Goal: Information Seeking & Learning: Learn about a topic

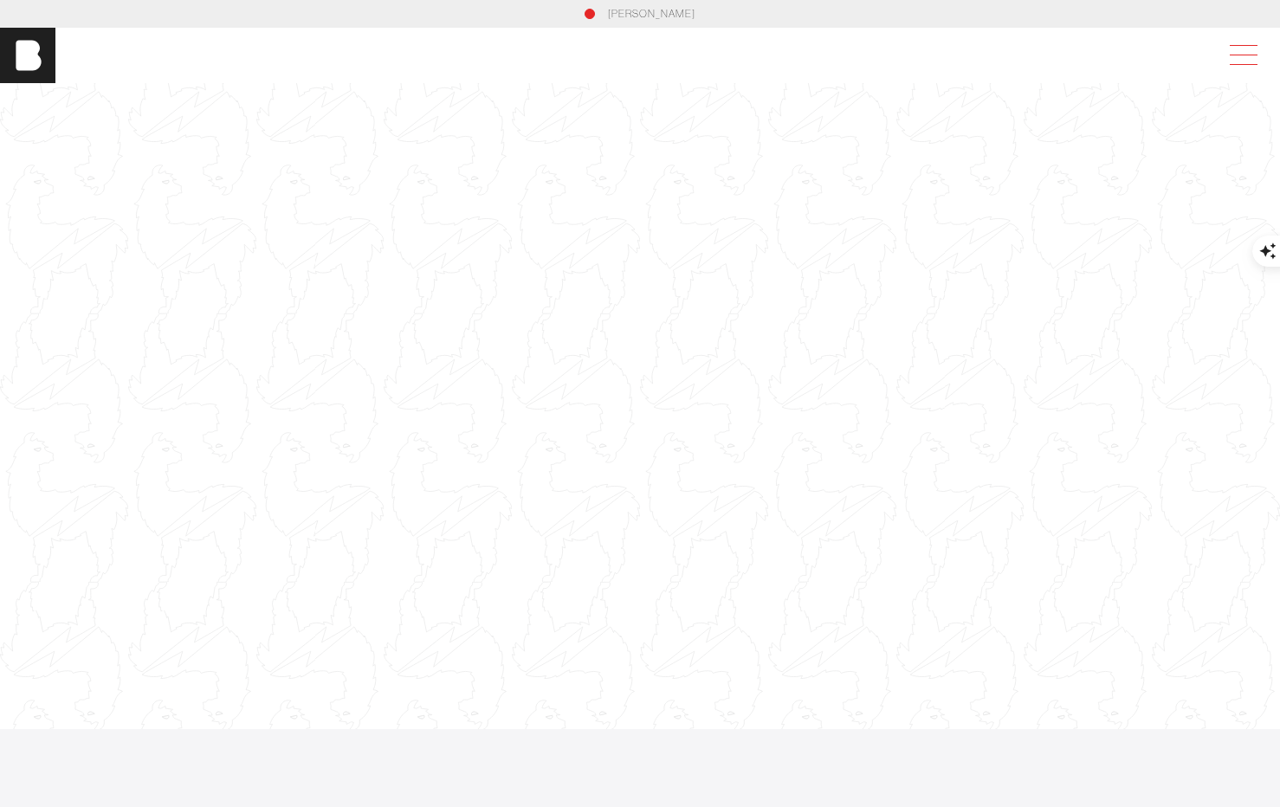
click at [1244, 52] on span at bounding box center [1240, 55] width 40 height 31
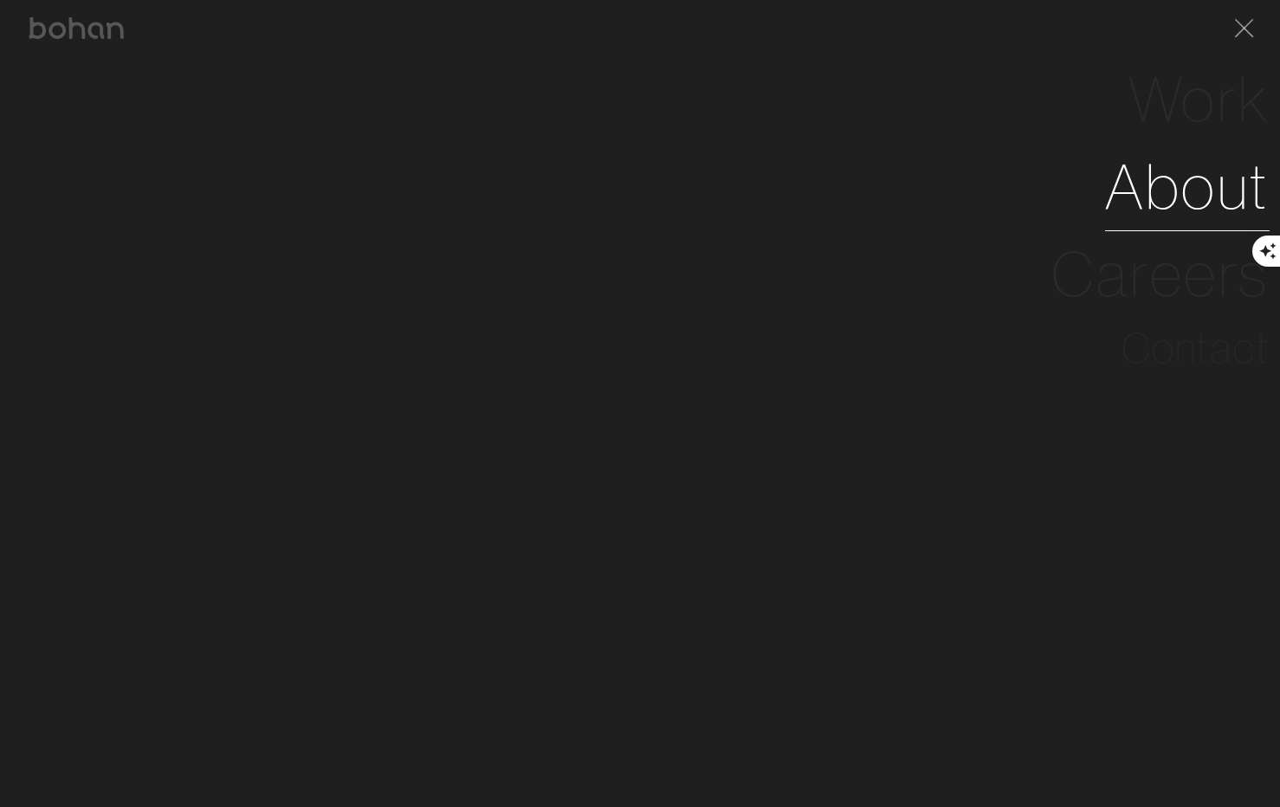
click at [1174, 188] on link "About" at bounding box center [1187, 186] width 165 height 87
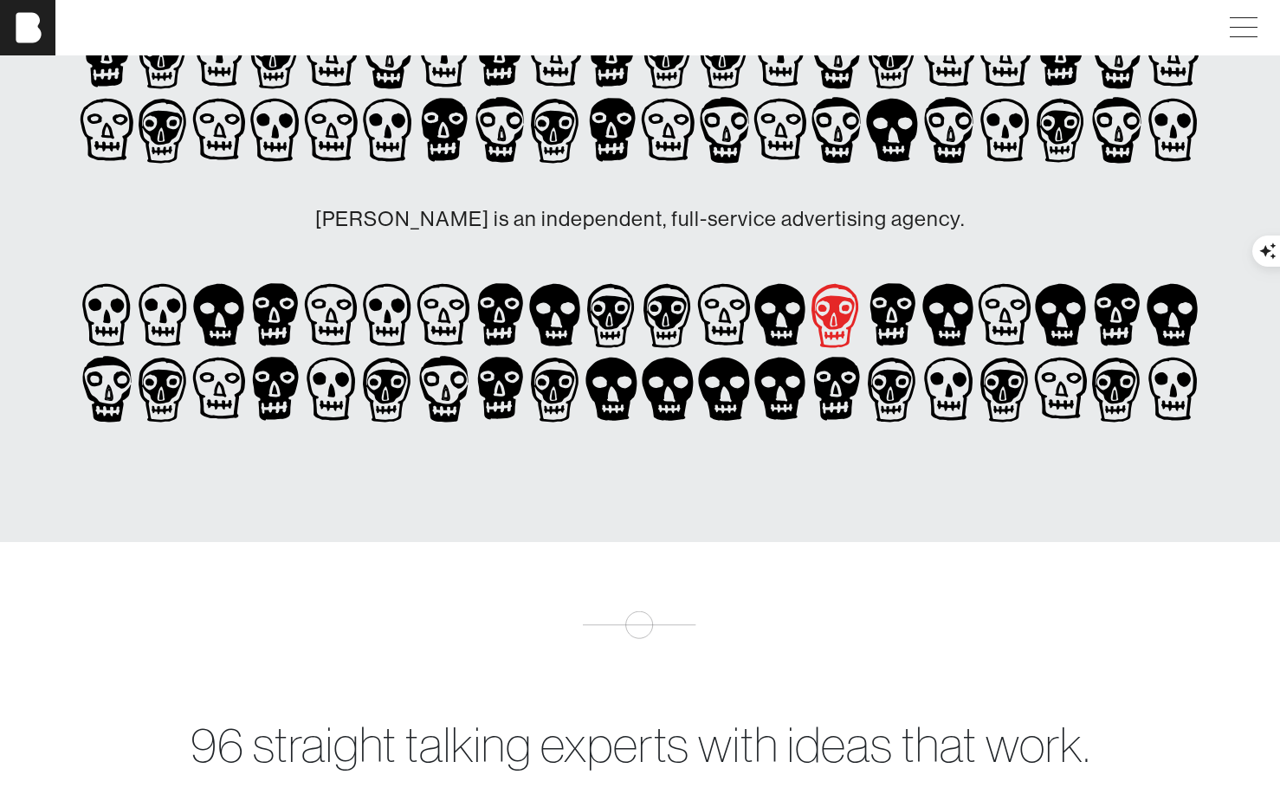
scroll to position [184, 0]
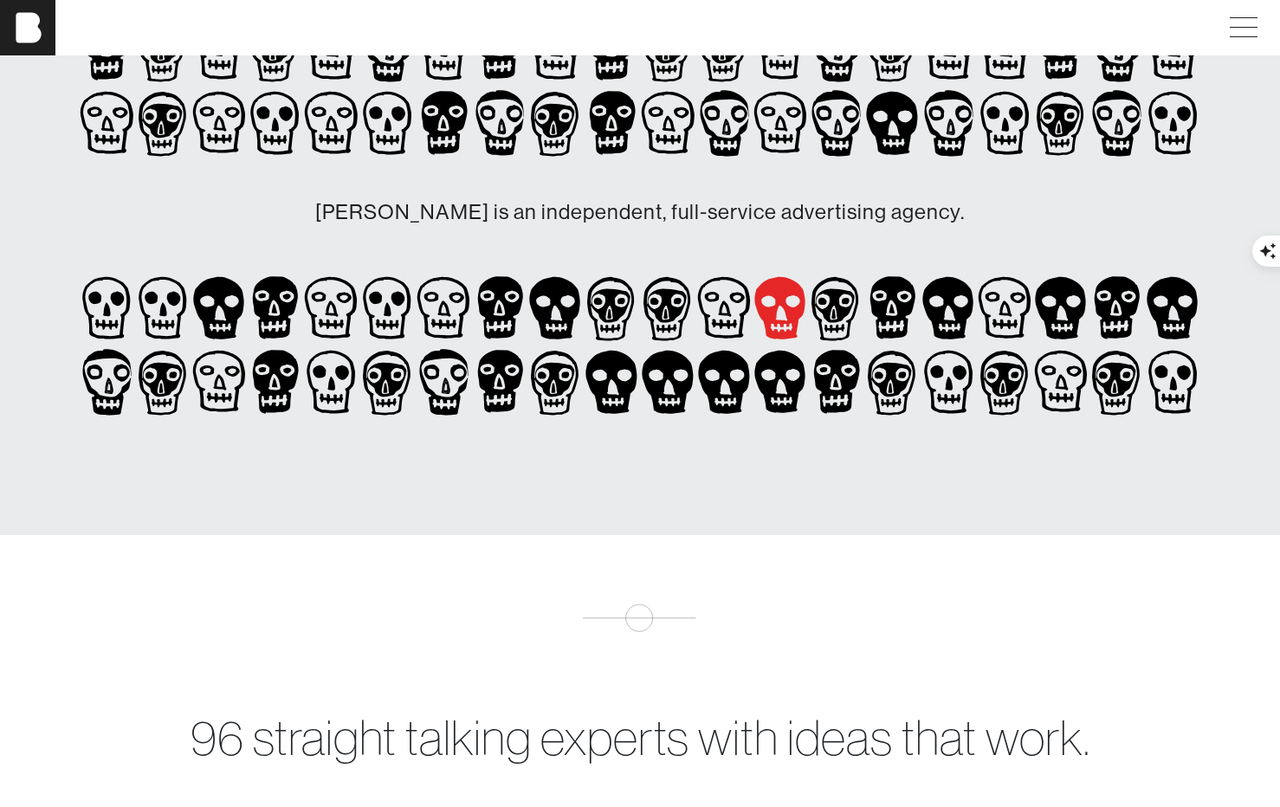
click at [772, 308] on icon at bounding box center [779, 307] width 51 height 63
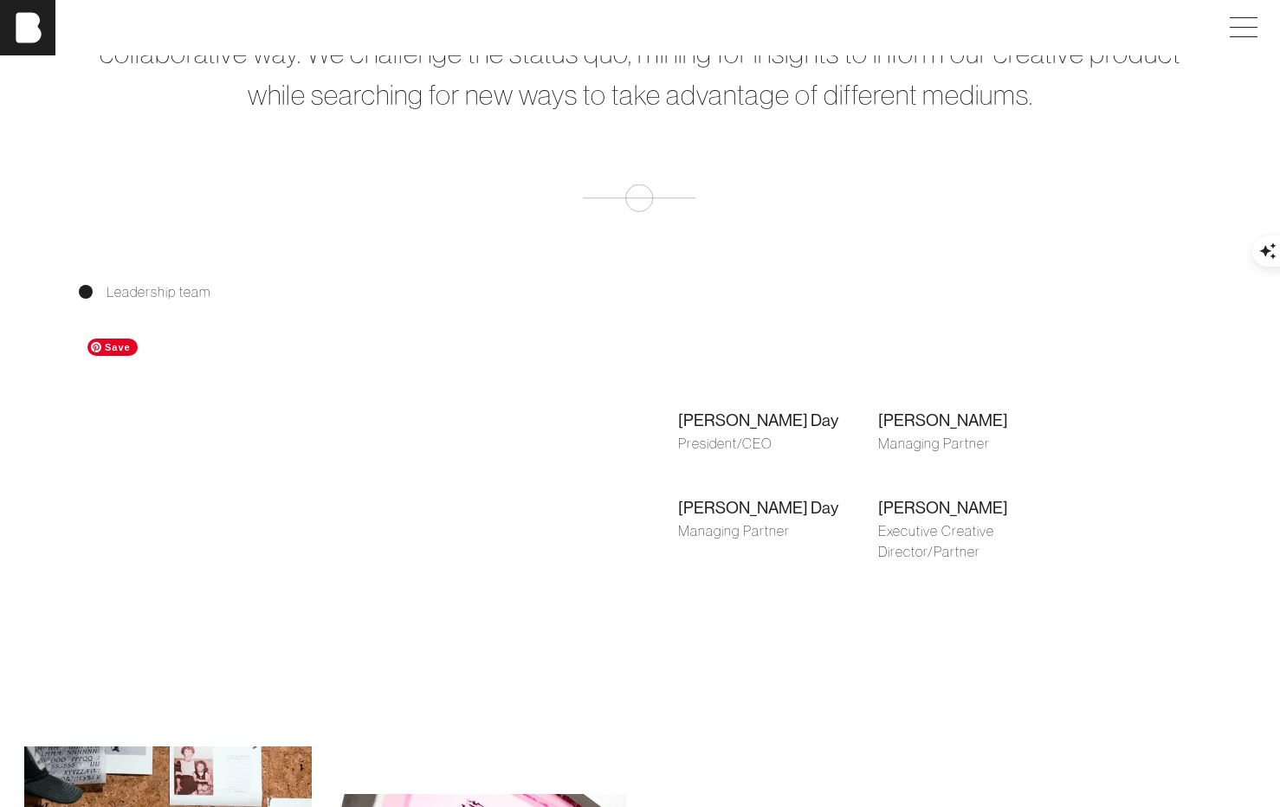
scroll to position [1041, 0]
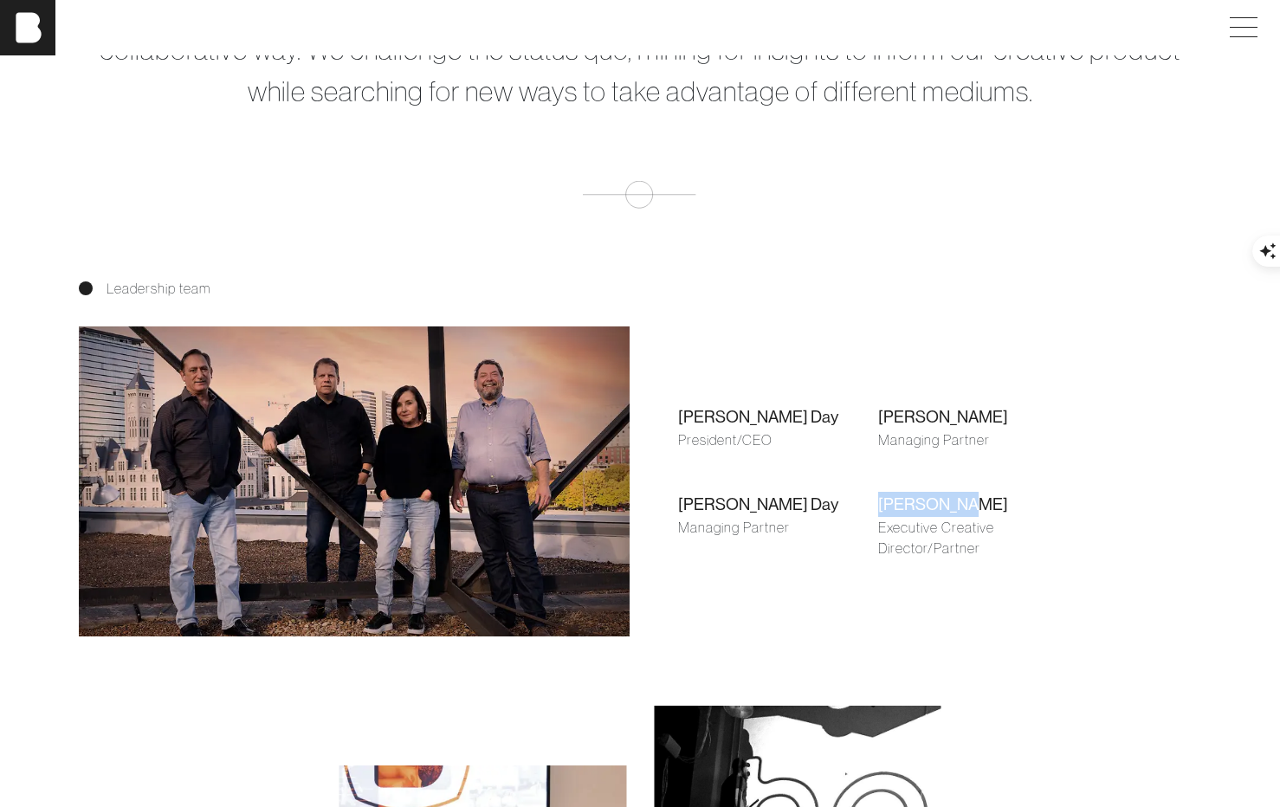
drag, startPoint x: 962, startPoint y: 507, endPoint x: 883, endPoint y: 511, distance: 79.8
click at [881, 511] on div "[PERSON_NAME]" at bounding box center [978, 504] width 200 height 25
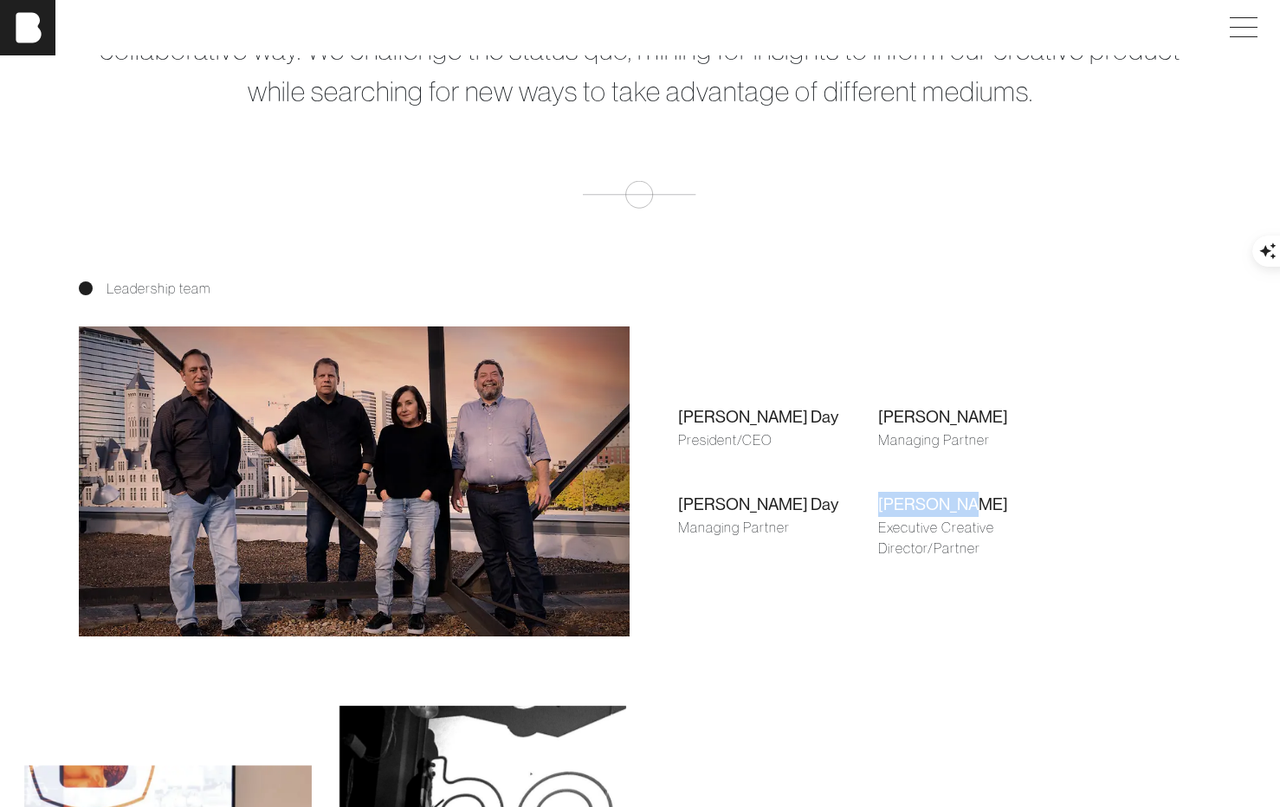
copy div "[PERSON_NAME]"
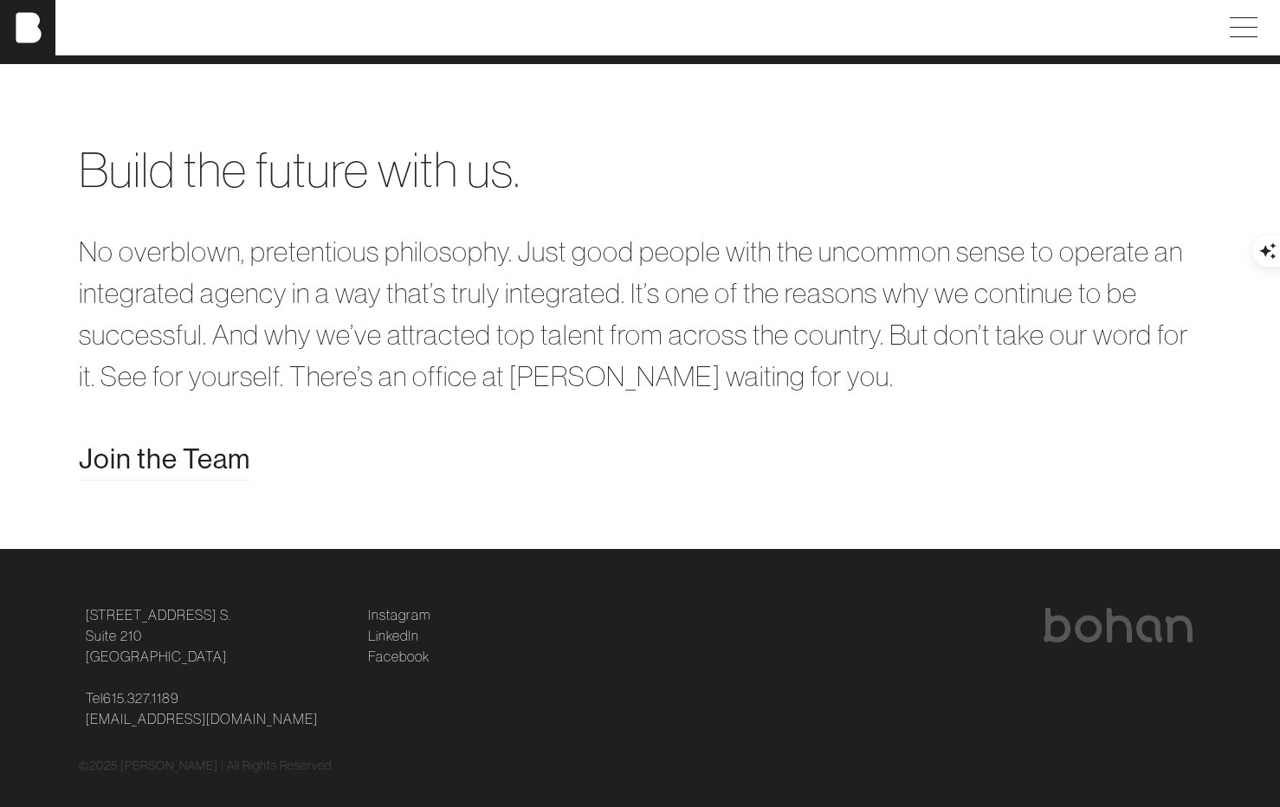
scroll to position [3328, 0]
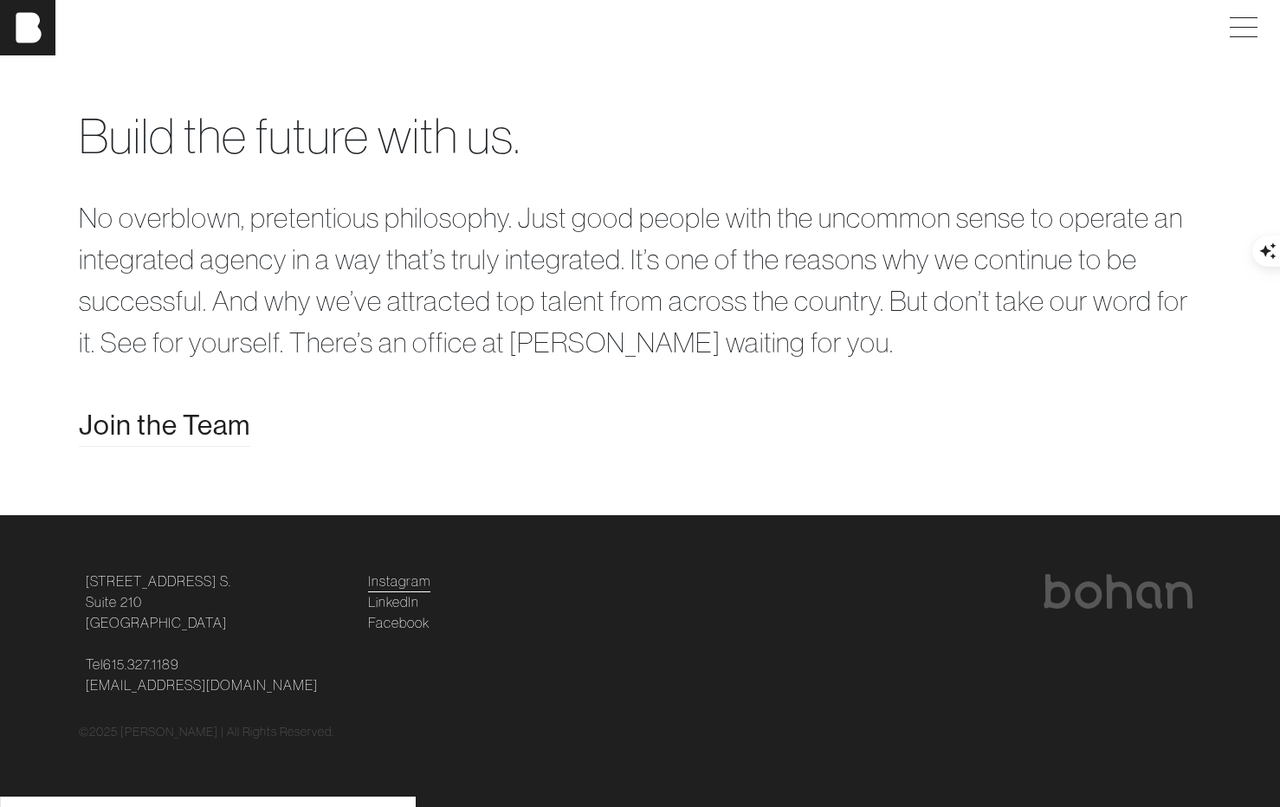
click at [411, 591] on link "Instagram" at bounding box center [399, 581] width 62 height 21
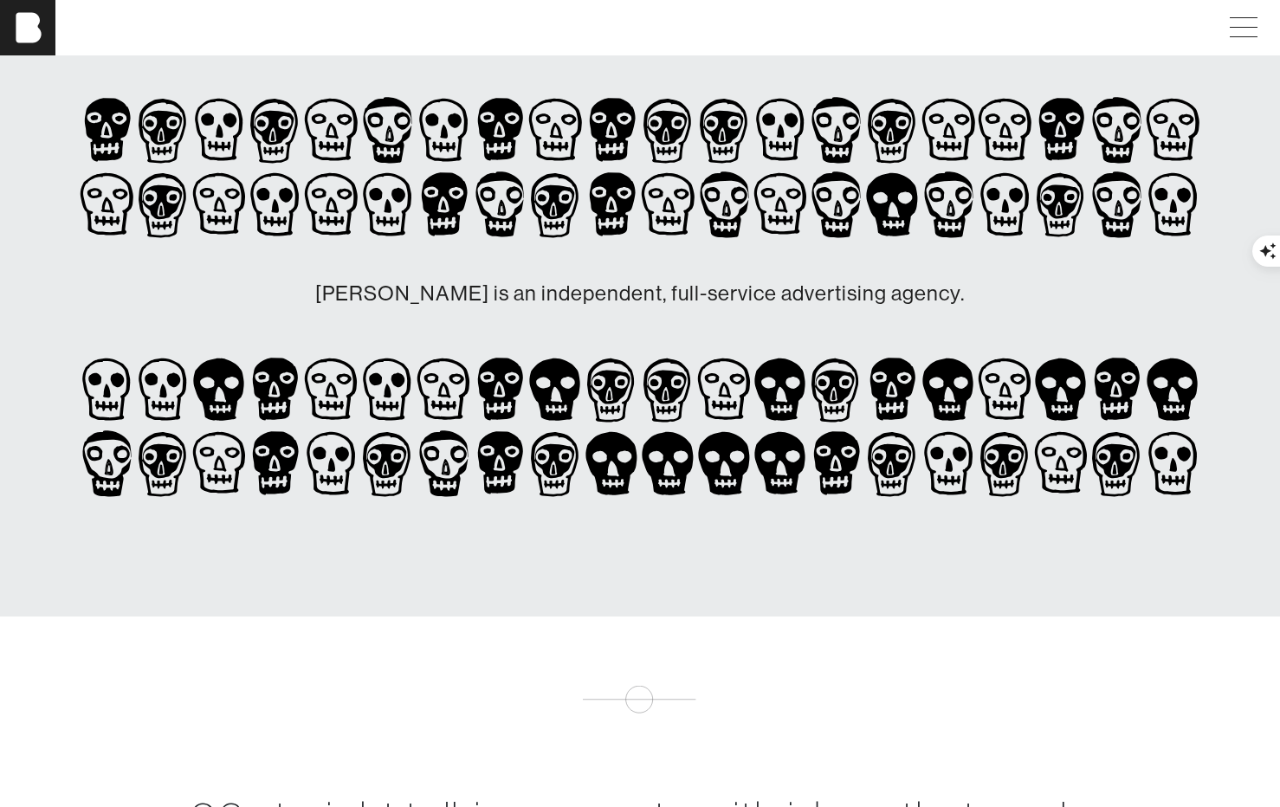
scroll to position [0, 0]
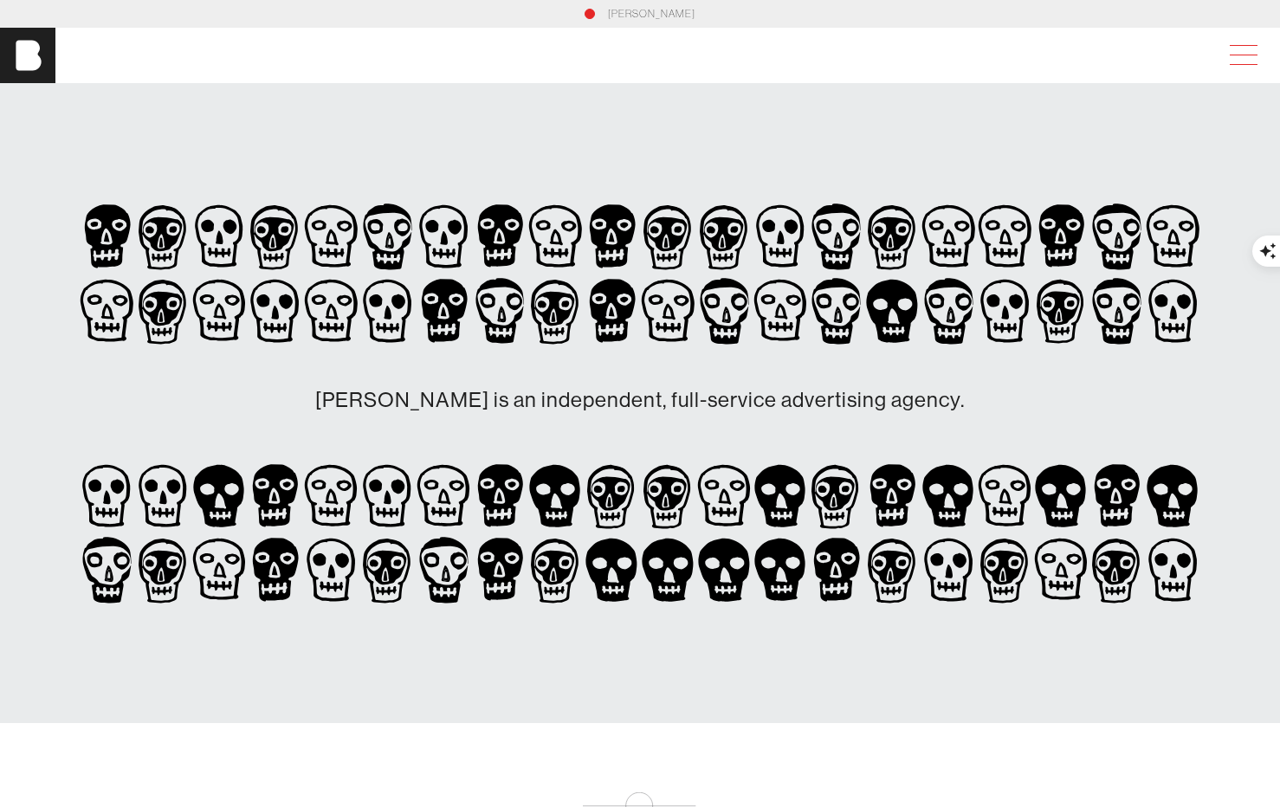
click at [1242, 60] on span at bounding box center [1240, 55] width 40 height 31
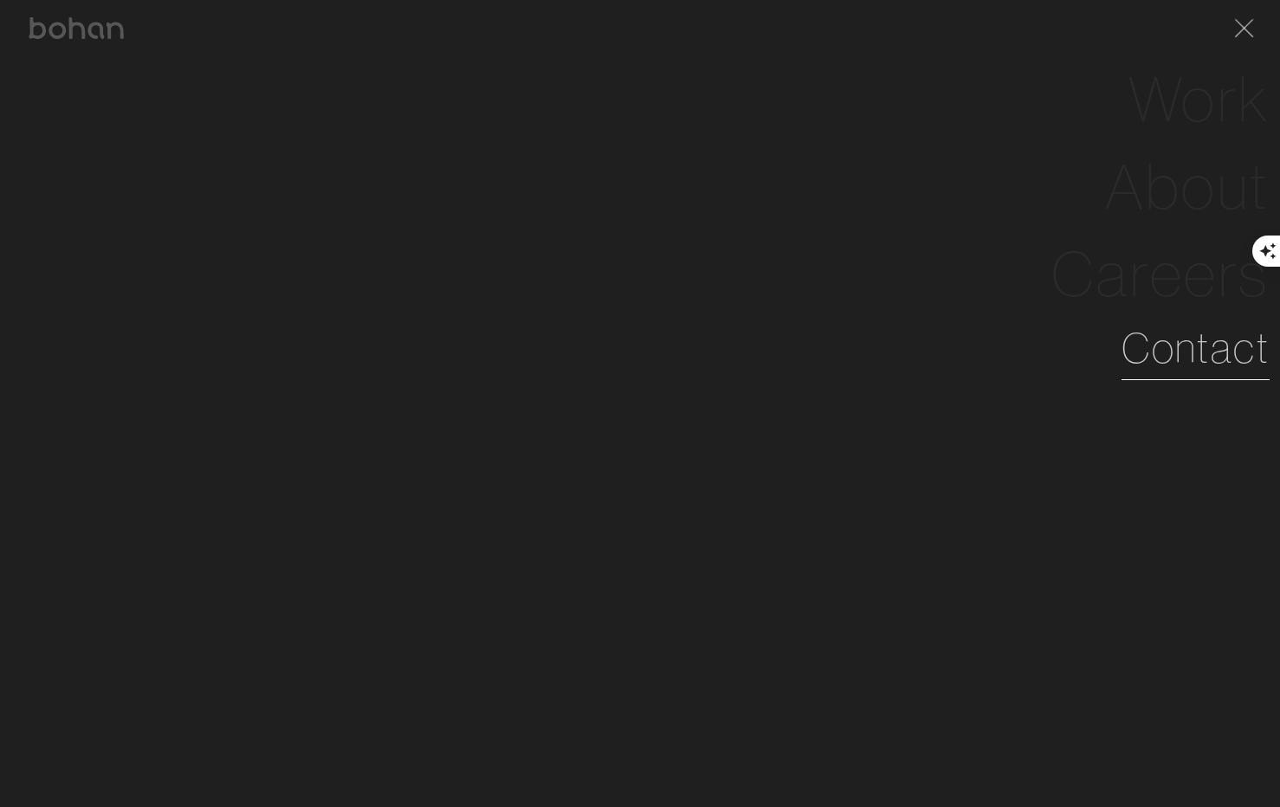
click at [1173, 367] on link "Contact" at bounding box center [1196, 348] width 148 height 62
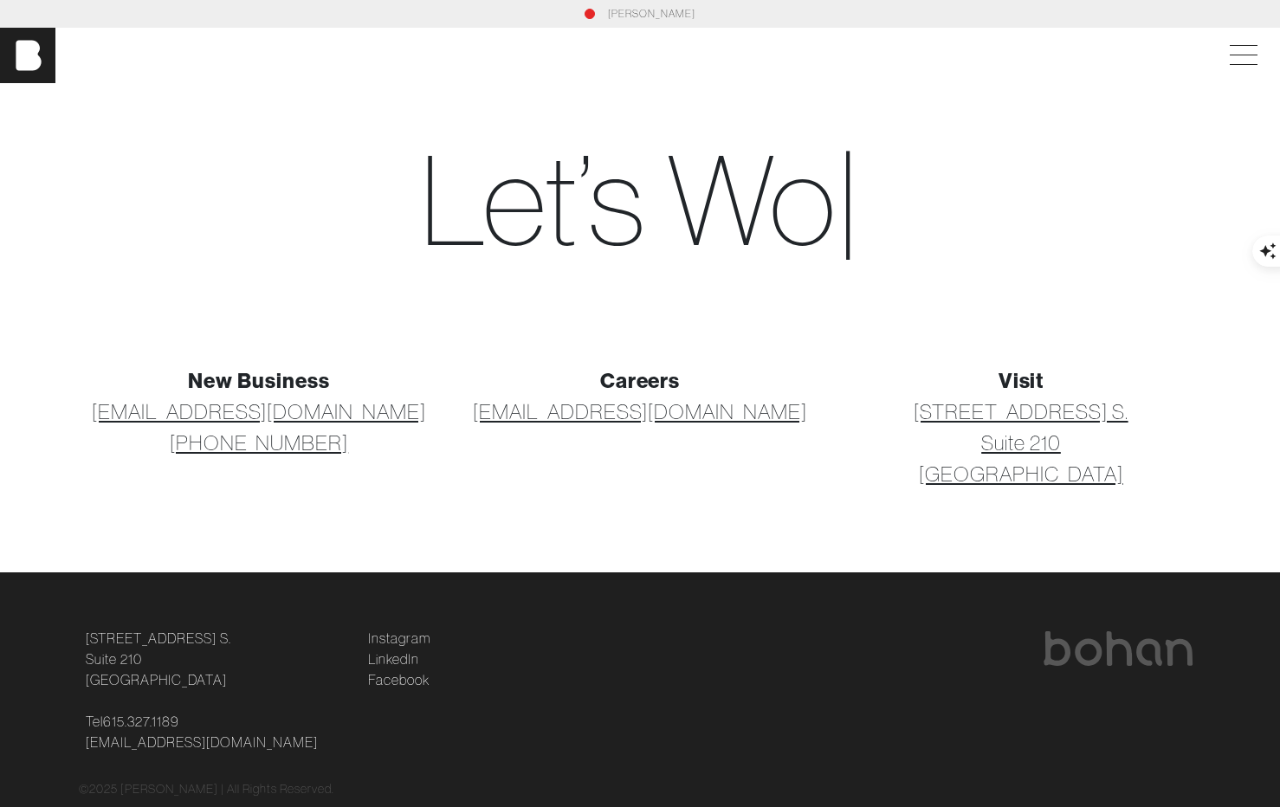
scroll to position [47, 0]
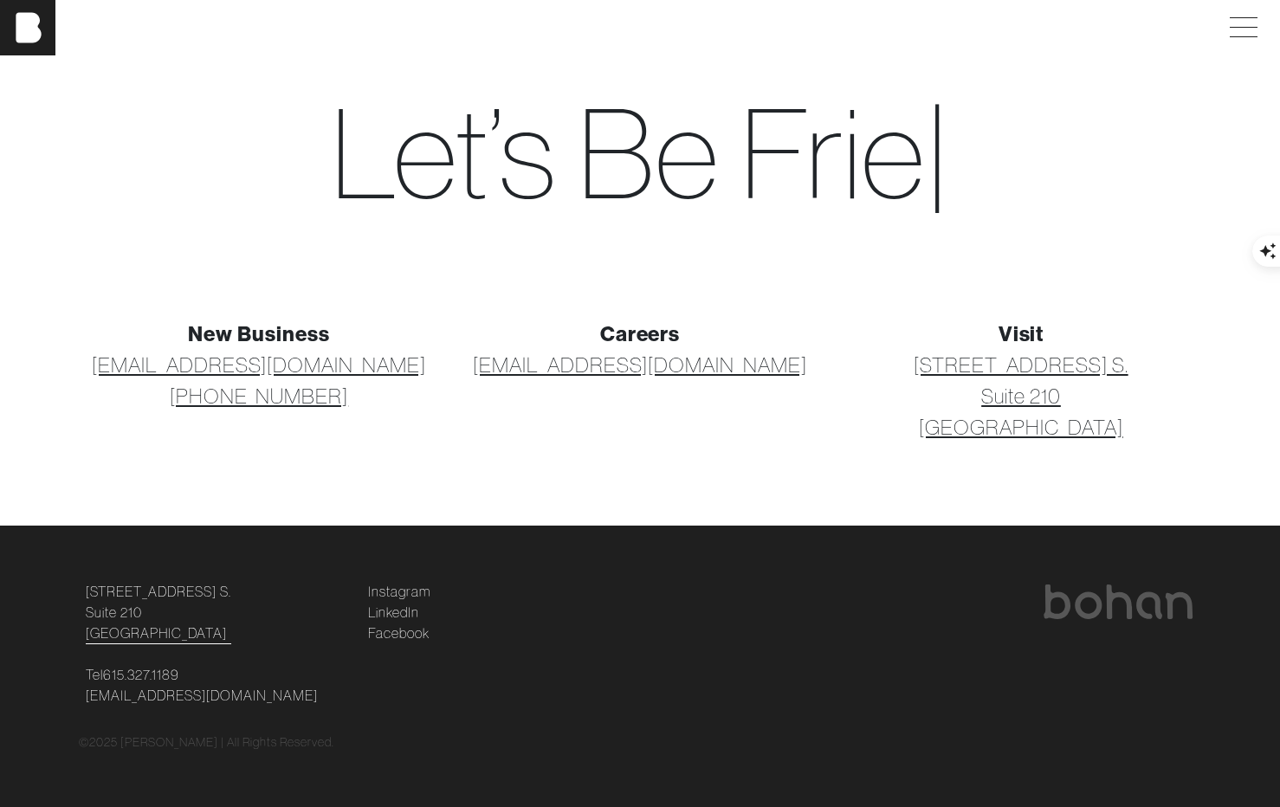
click at [120, 608] on link "[STREET_ADDRESS] [STREET_ADDRESS]" at bounding box center [159, 612] width 146 height 62
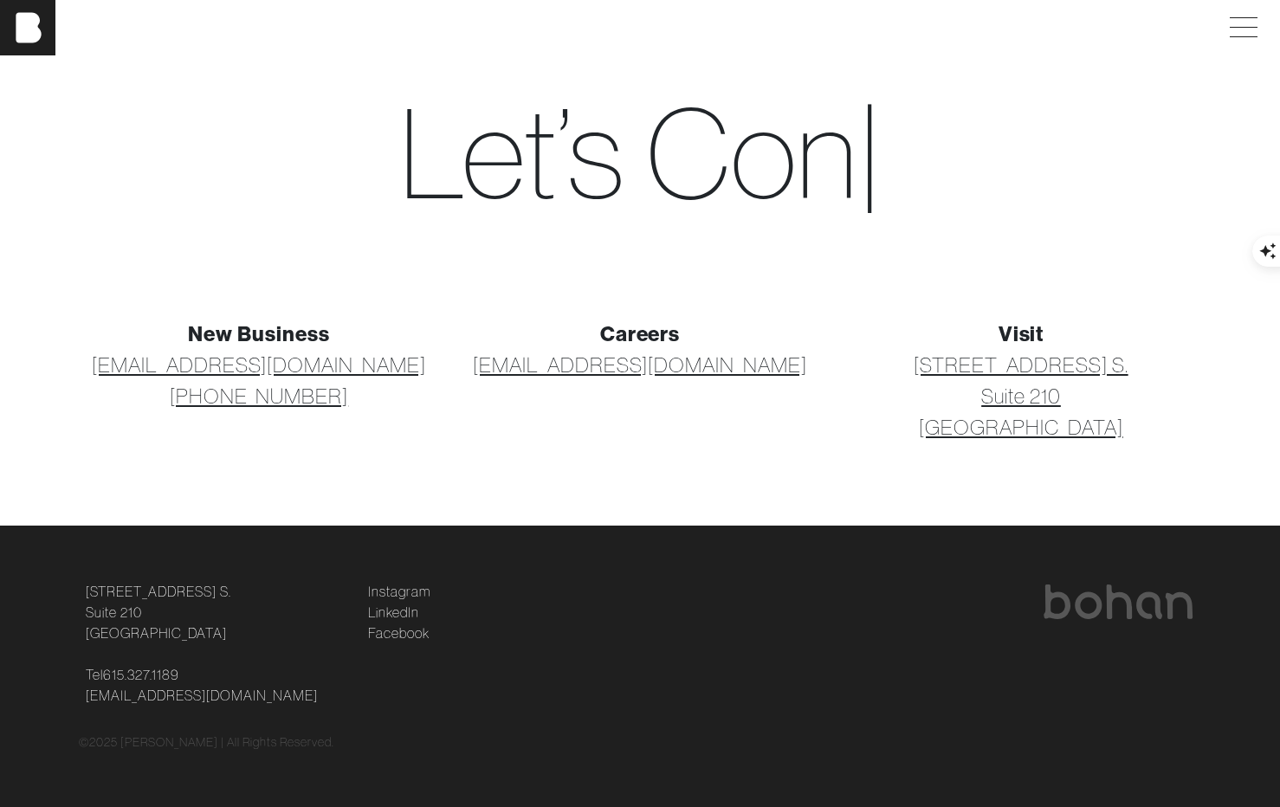
scroll to position [0, 0]
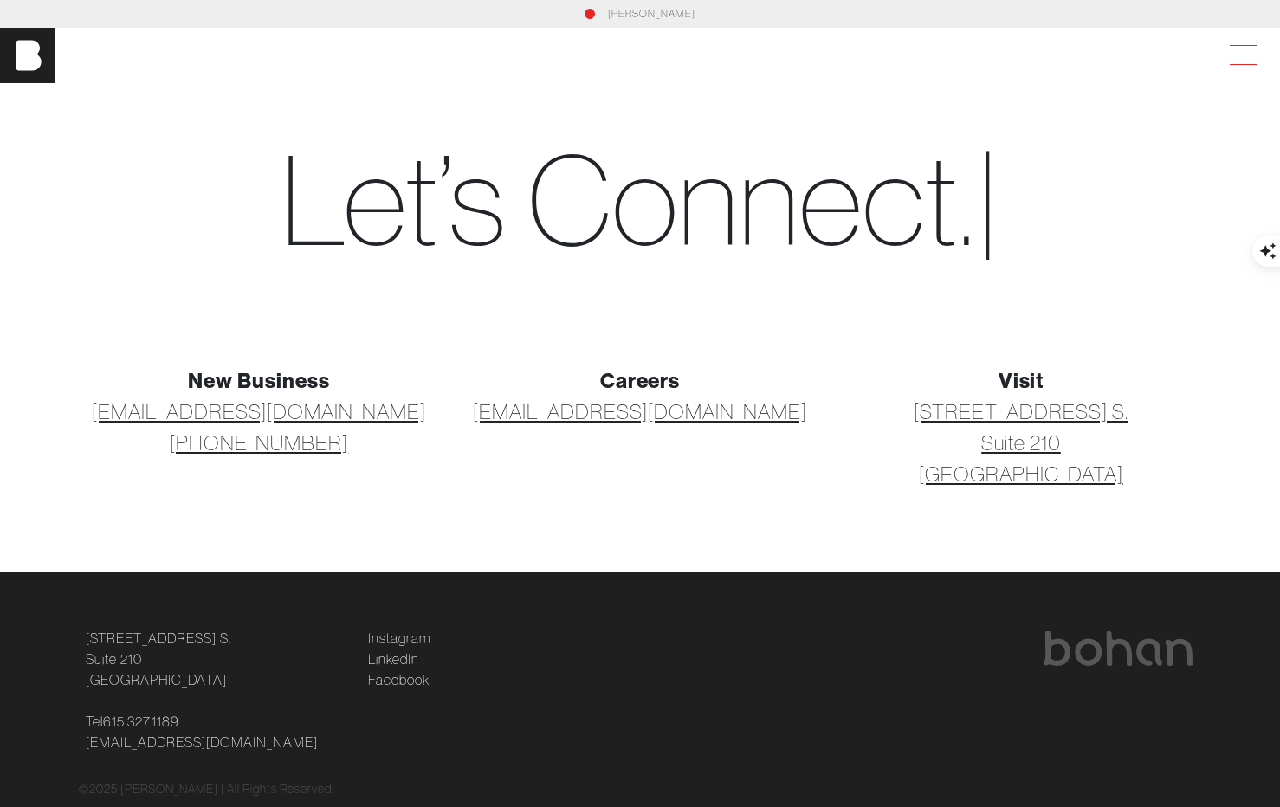
click at [1252, 55] on span at bounding box center [1240, 55] width 40 height 31
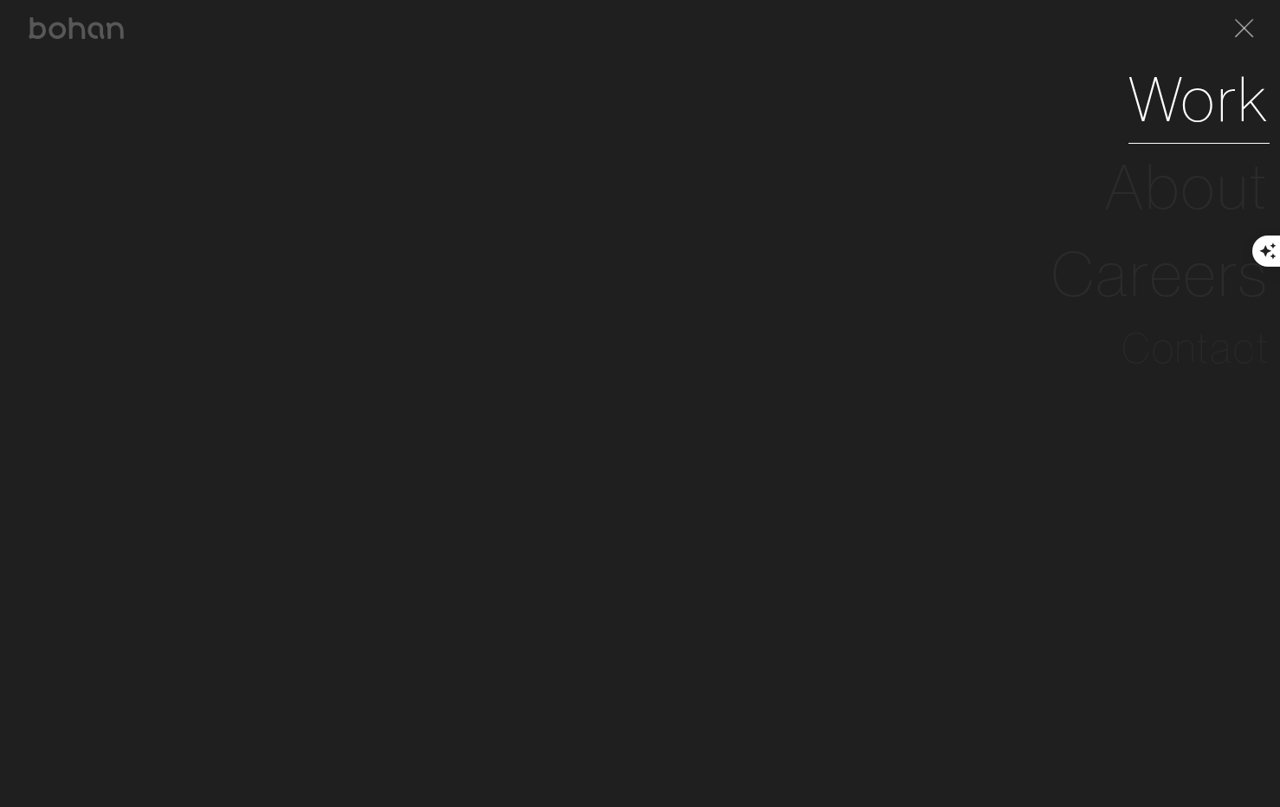
click at [1175, 114] on link "Work" at bounding box center [1199, 98] width 141 height 87
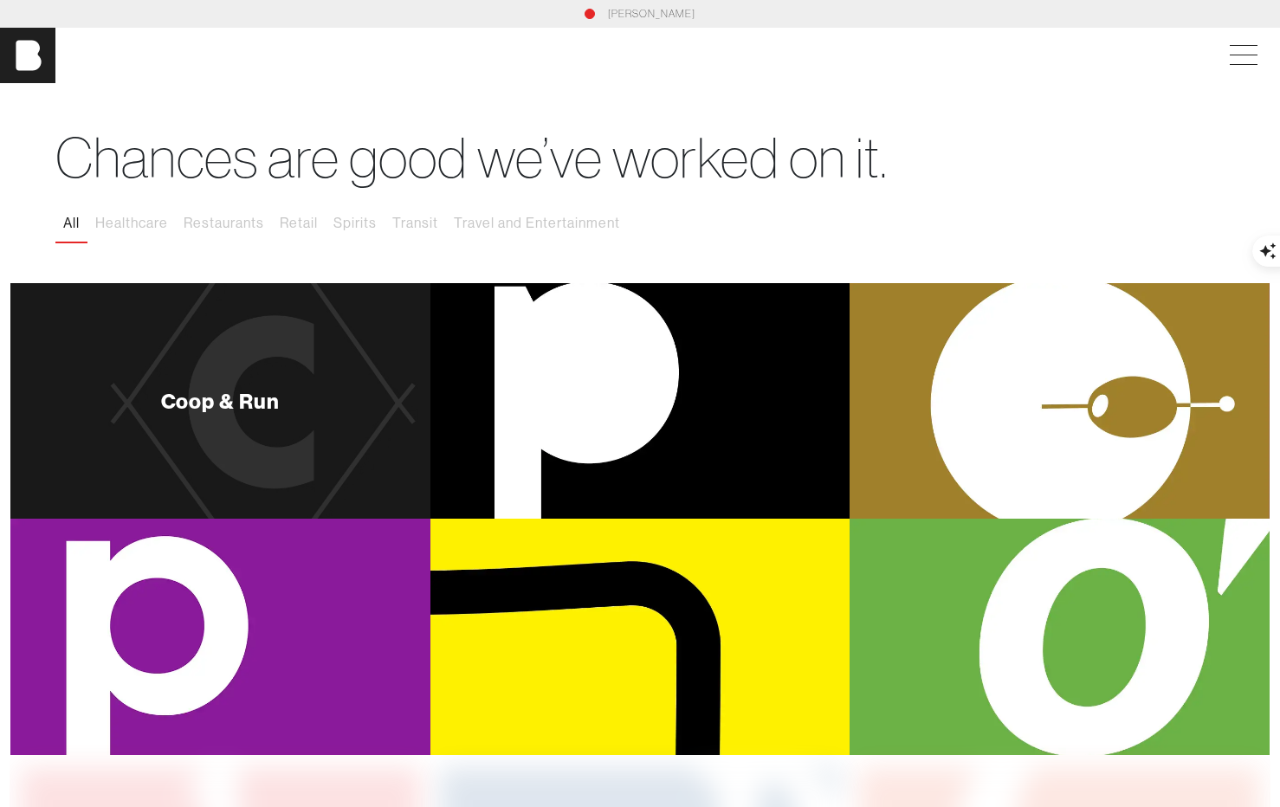
click at [313, 357] on div "Coop & Run" at bounding box center [220, 401] width 420 height 236
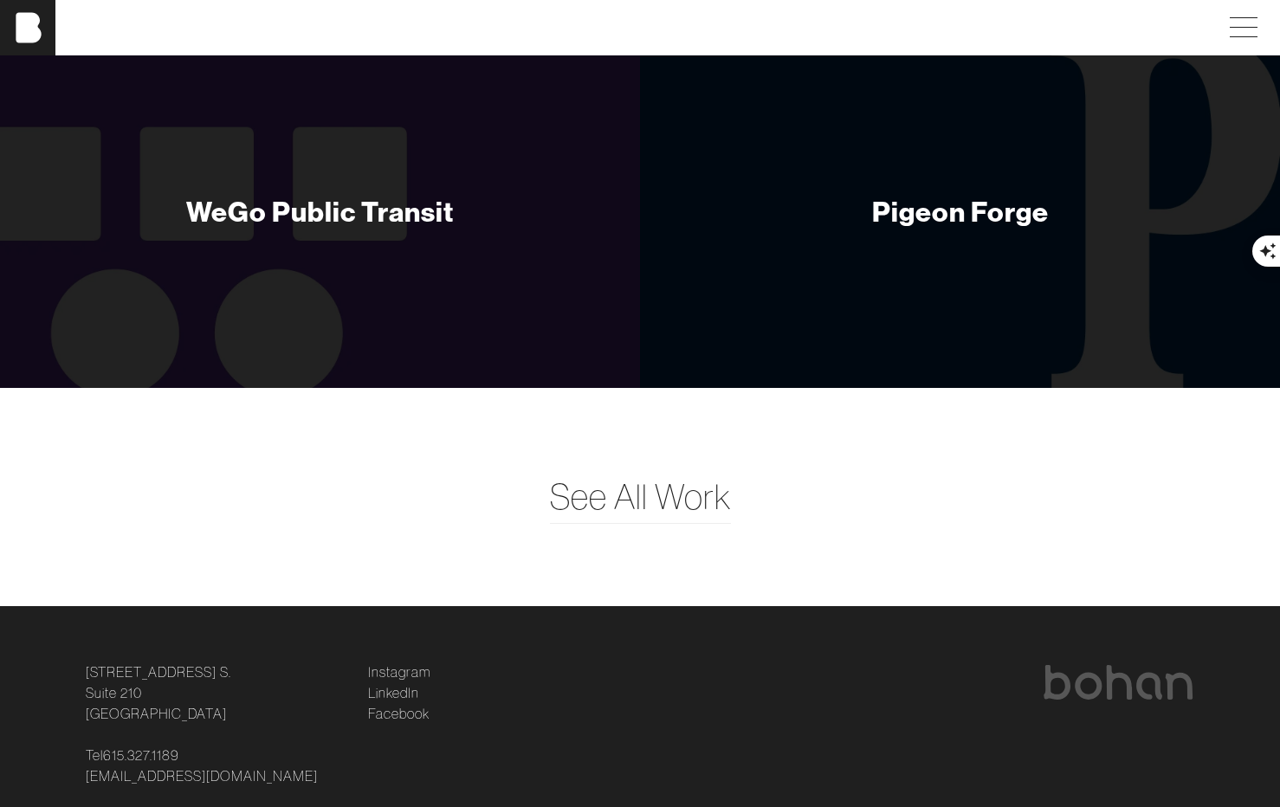
scroll to position [7457, 0]
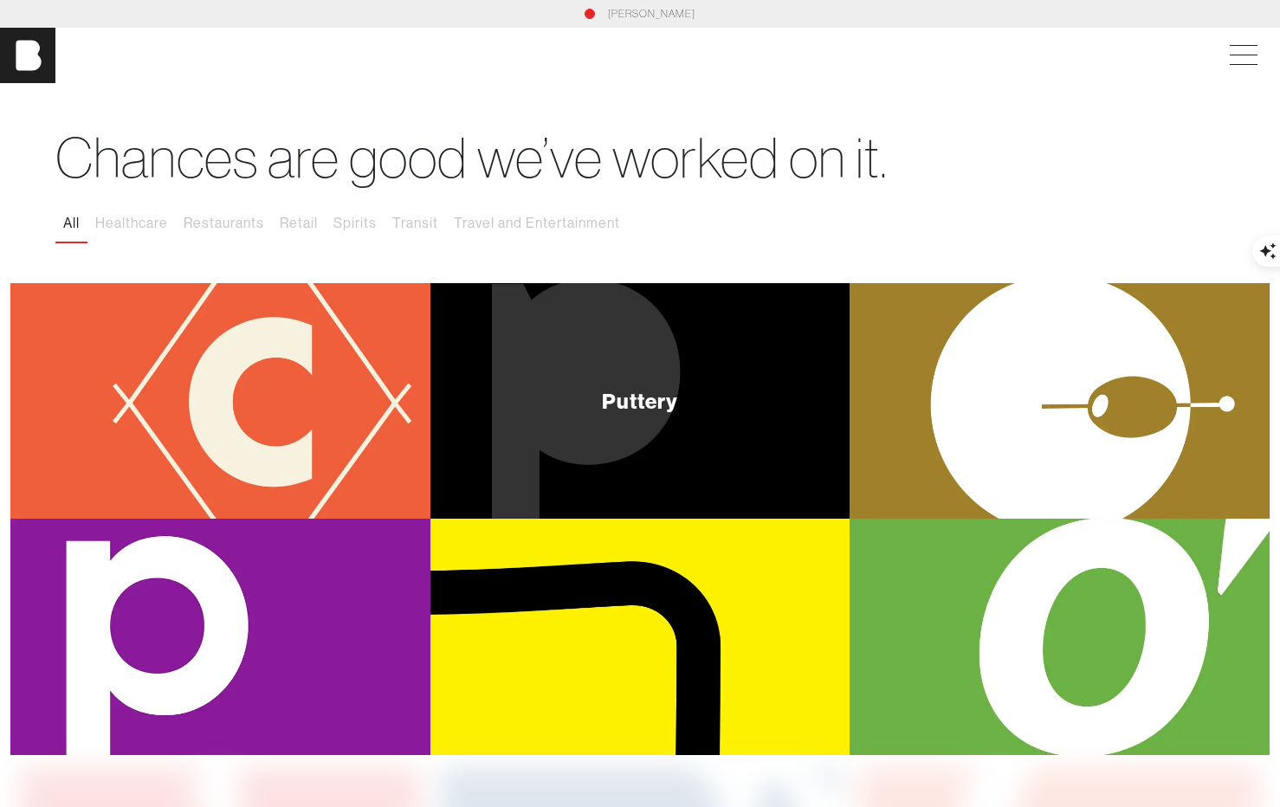
click at [586, 393] on div "Puttery" at bounding box center [641, 401] width 420 height 236
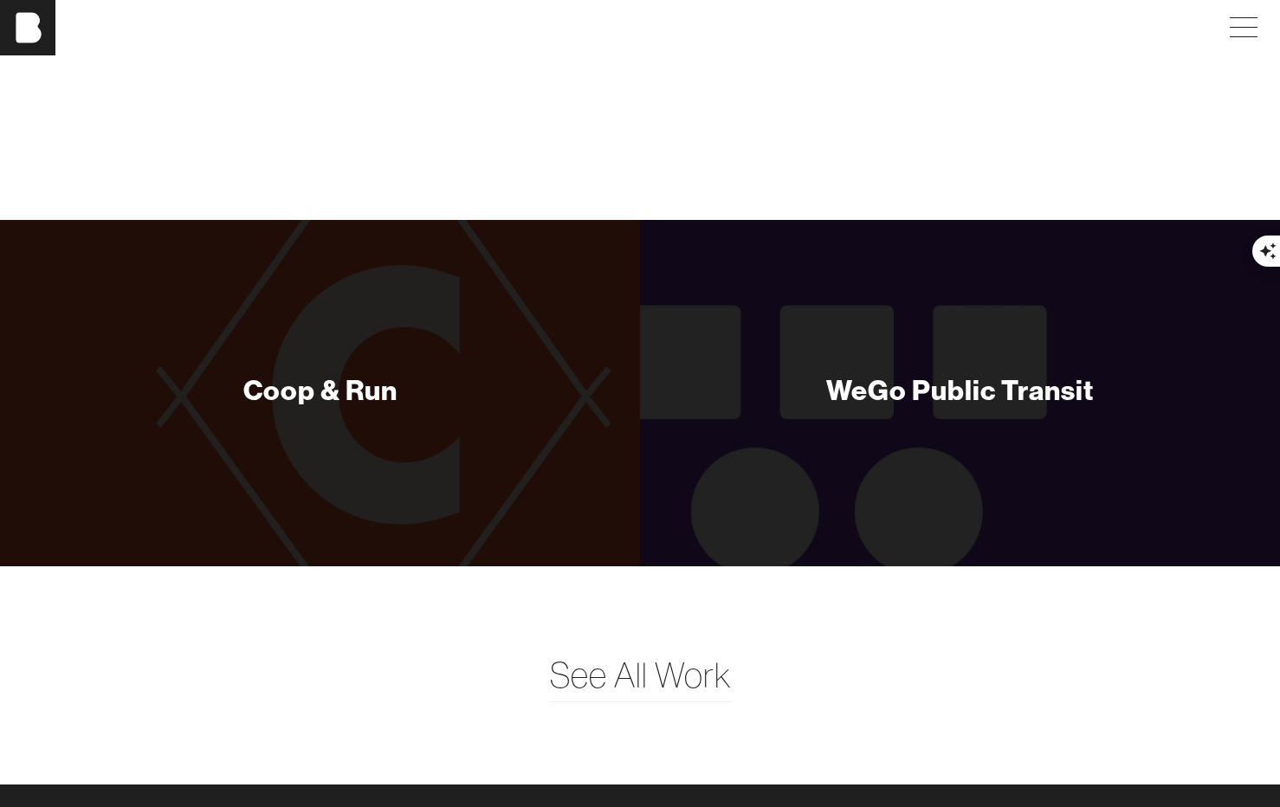
scroll to position [7645, 0]
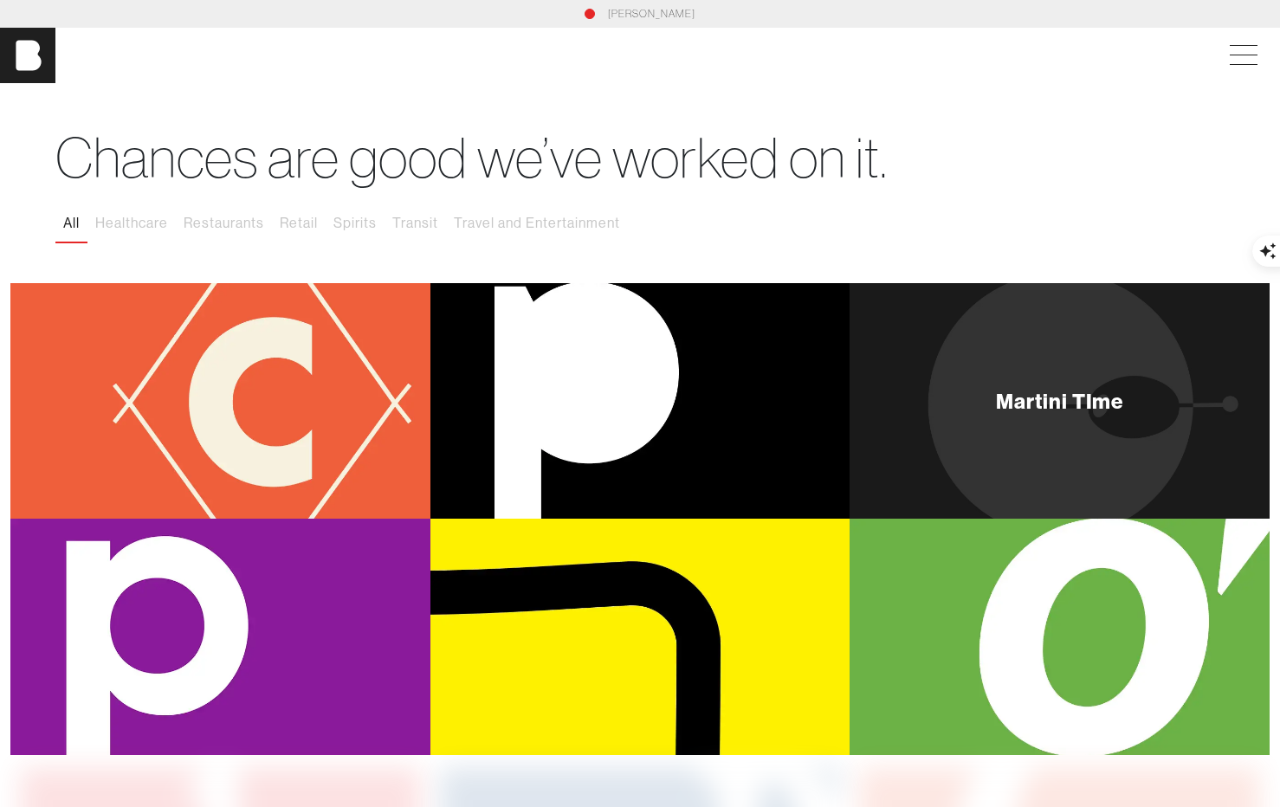
click at [992, 349] on div "Martini TIme" at bounding box center [1060, 401] width 420 height 236
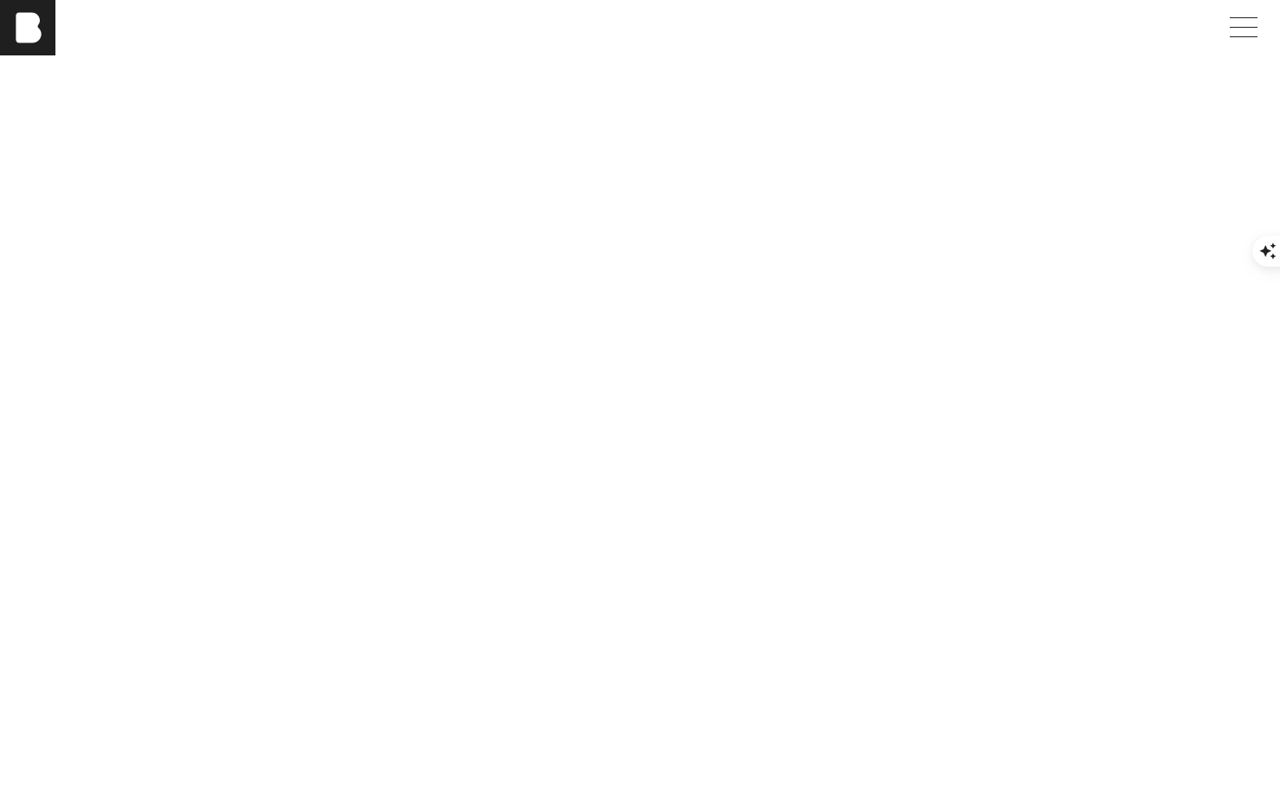
scroll to position [2158, 0]
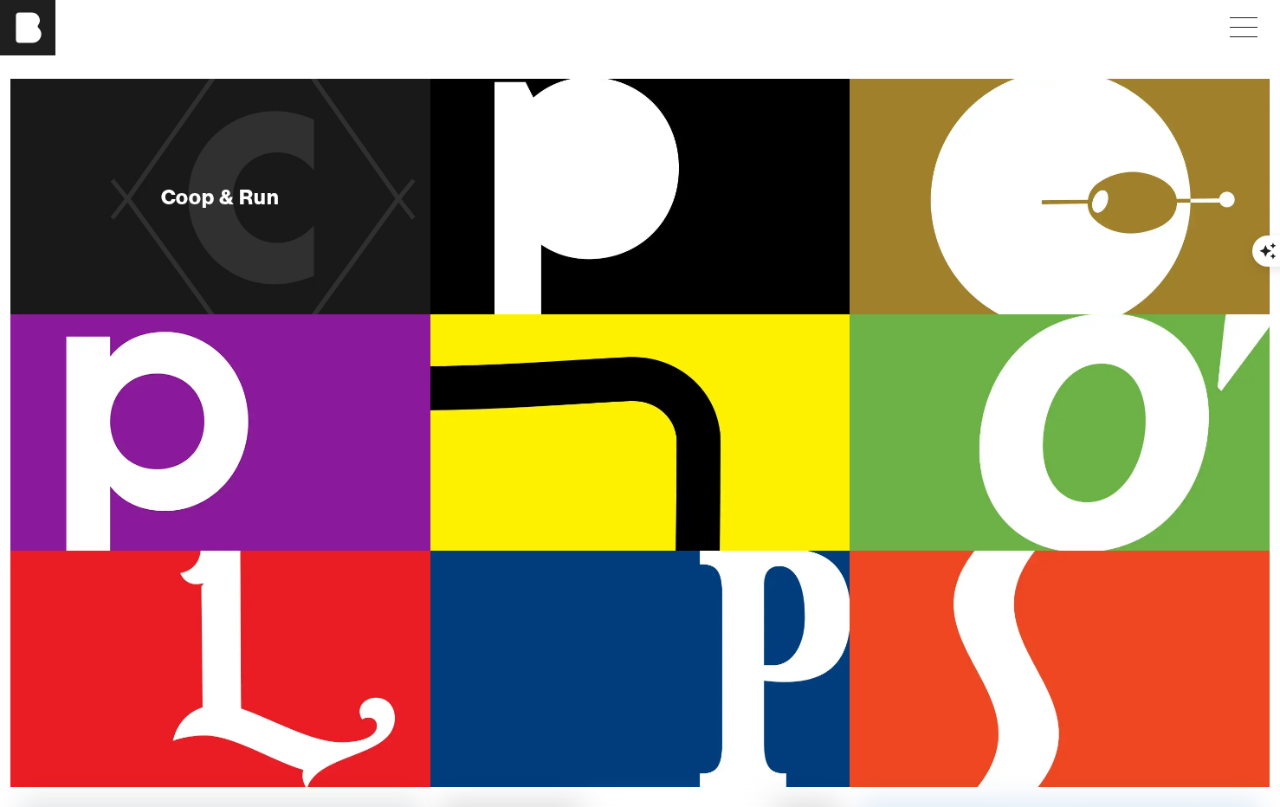
scroll to position [210, 0]
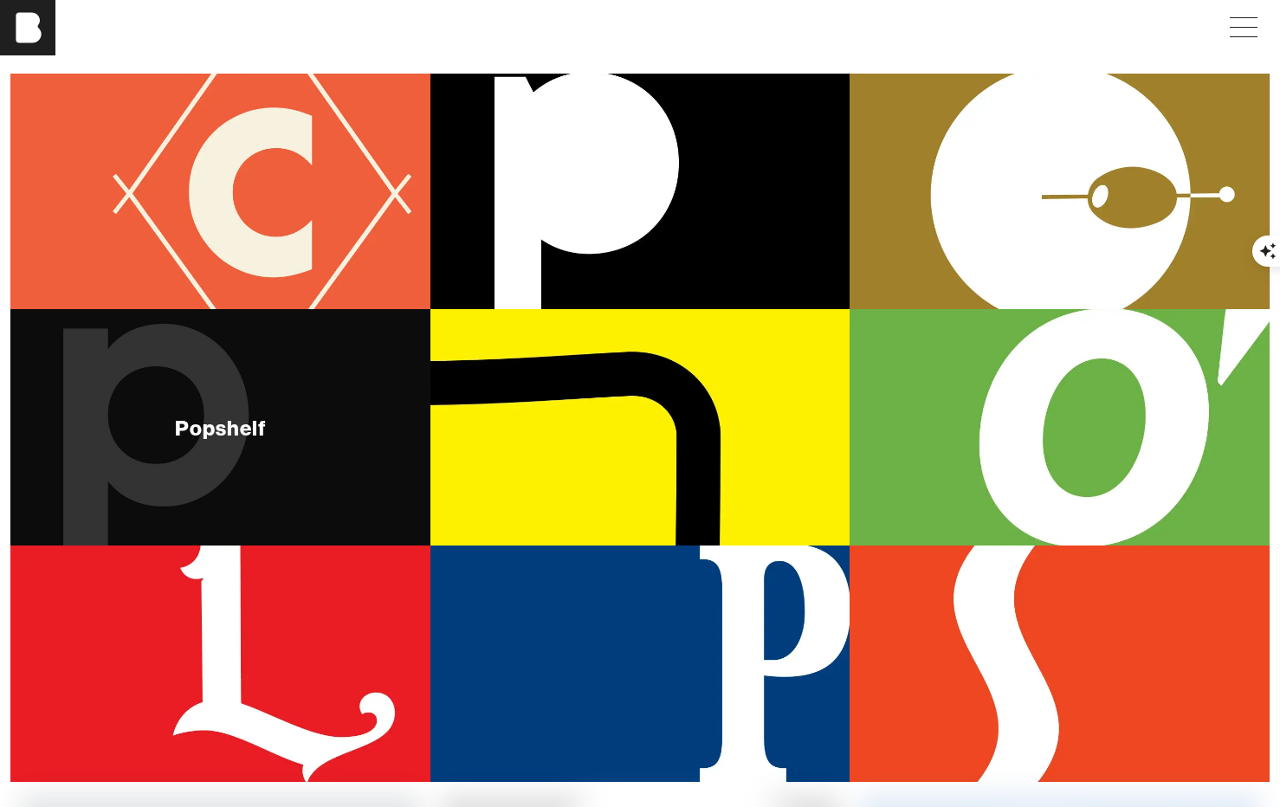
click at [361, 438] on div "Popshelf" at bounding box center [220, 427] width 420 height 236
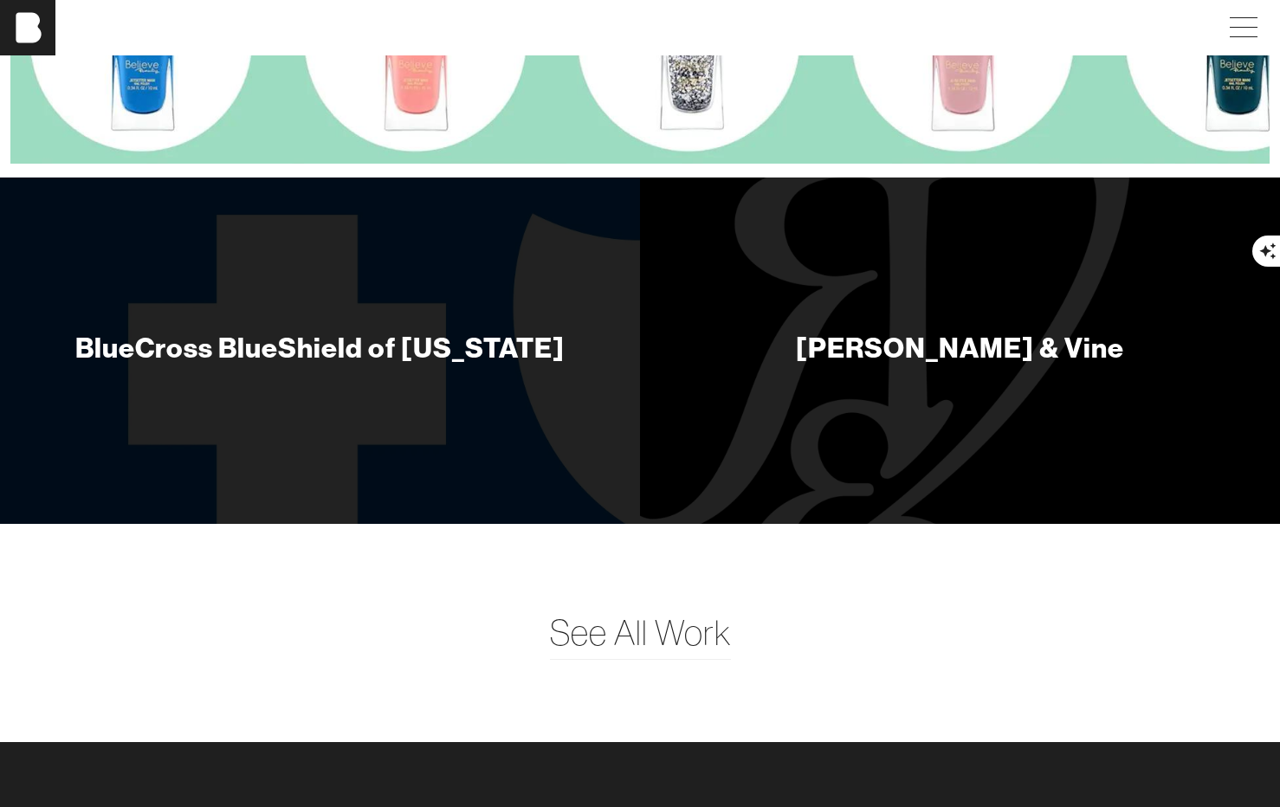
scroll to position [5932, 0]
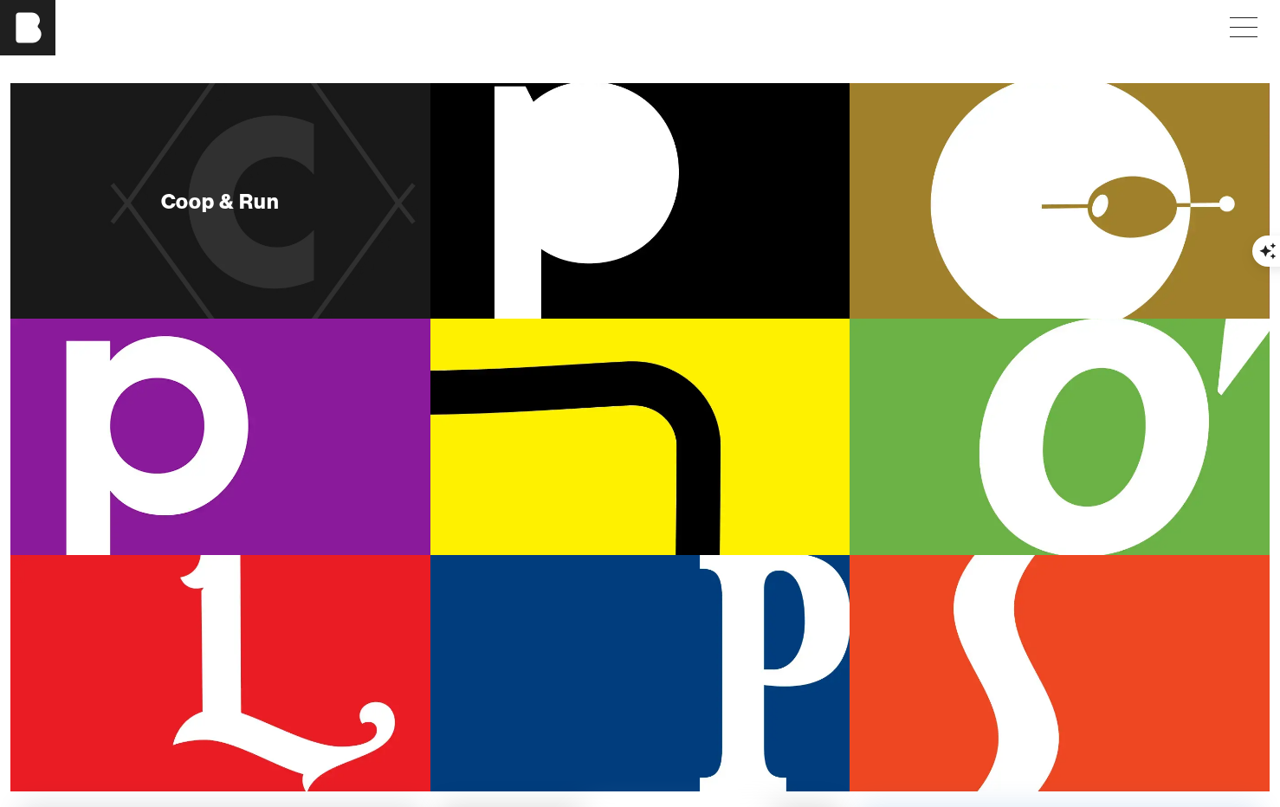
scroll to position [224, 0]
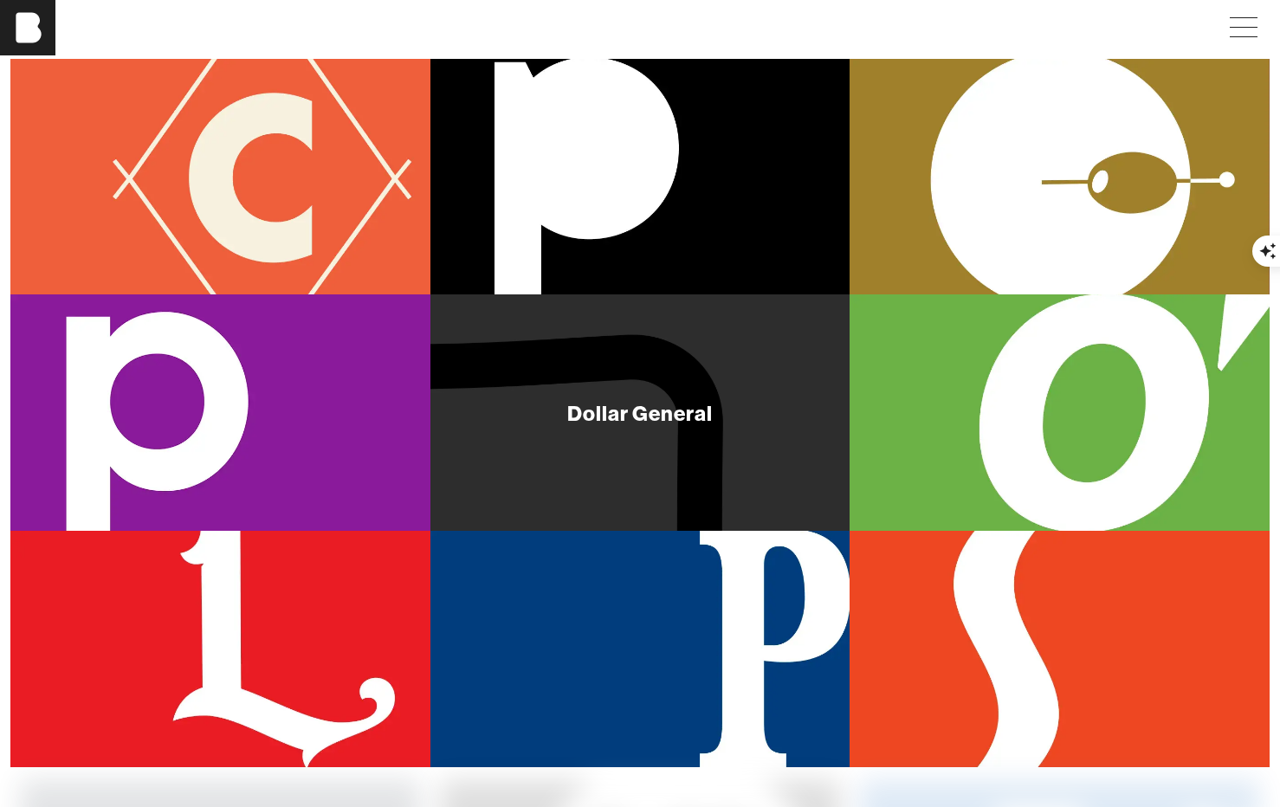
click at [621, 393] on div "Dollar General" at bounding box center [641, 413] width 420 height 236
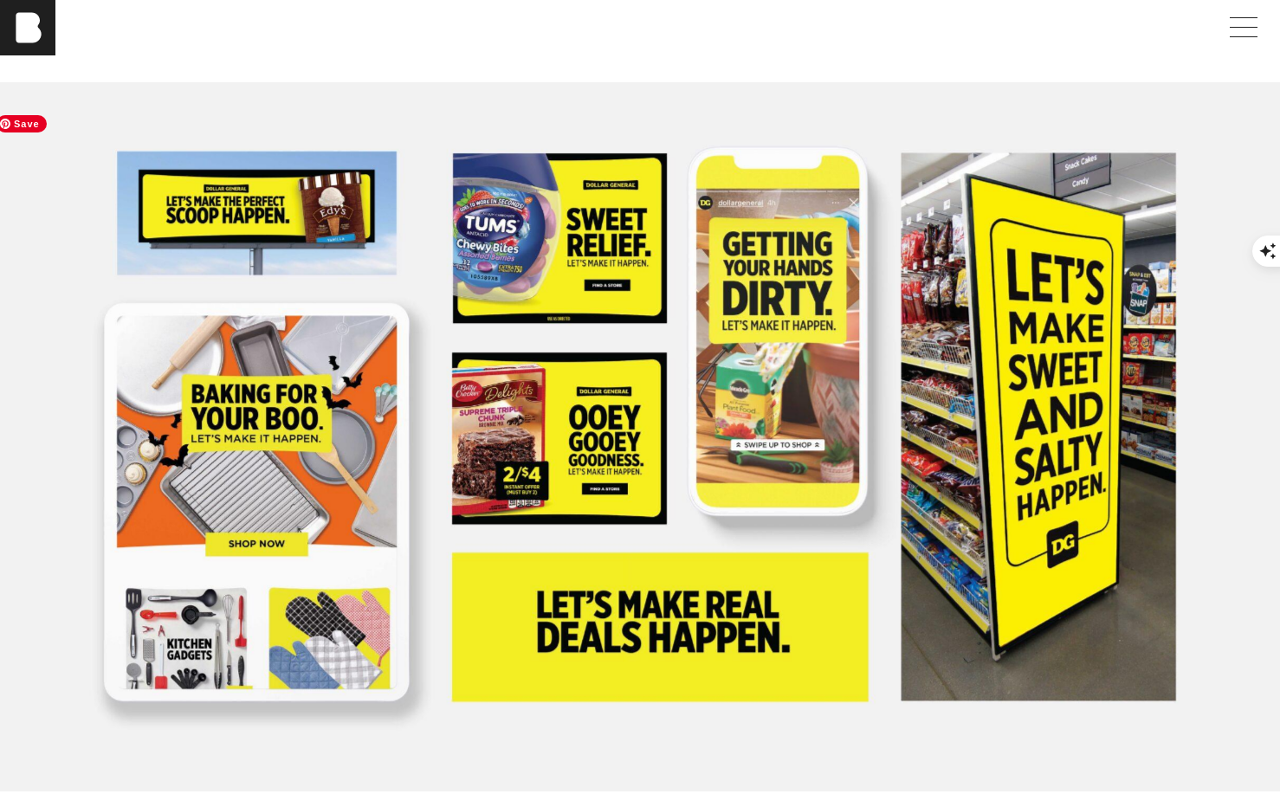
scroll to position [656, 0]
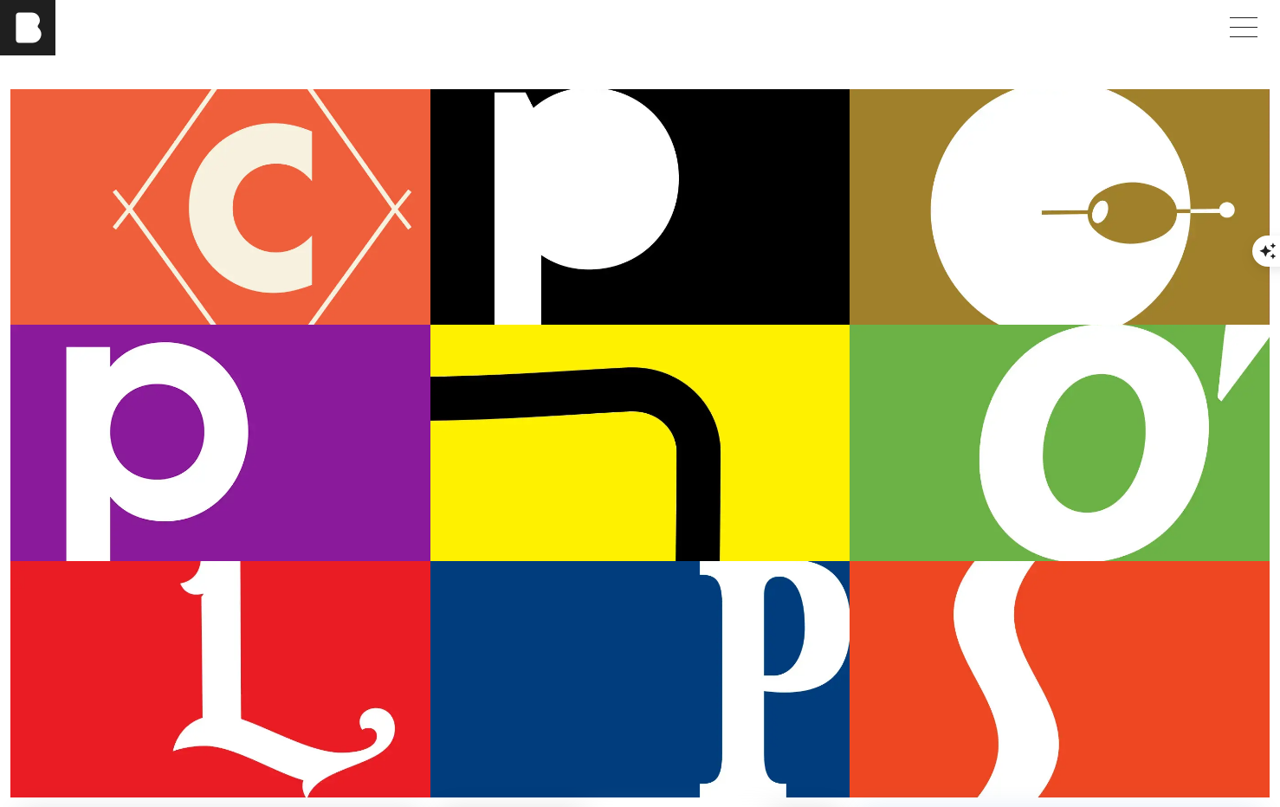
scroll to position [215, 0]
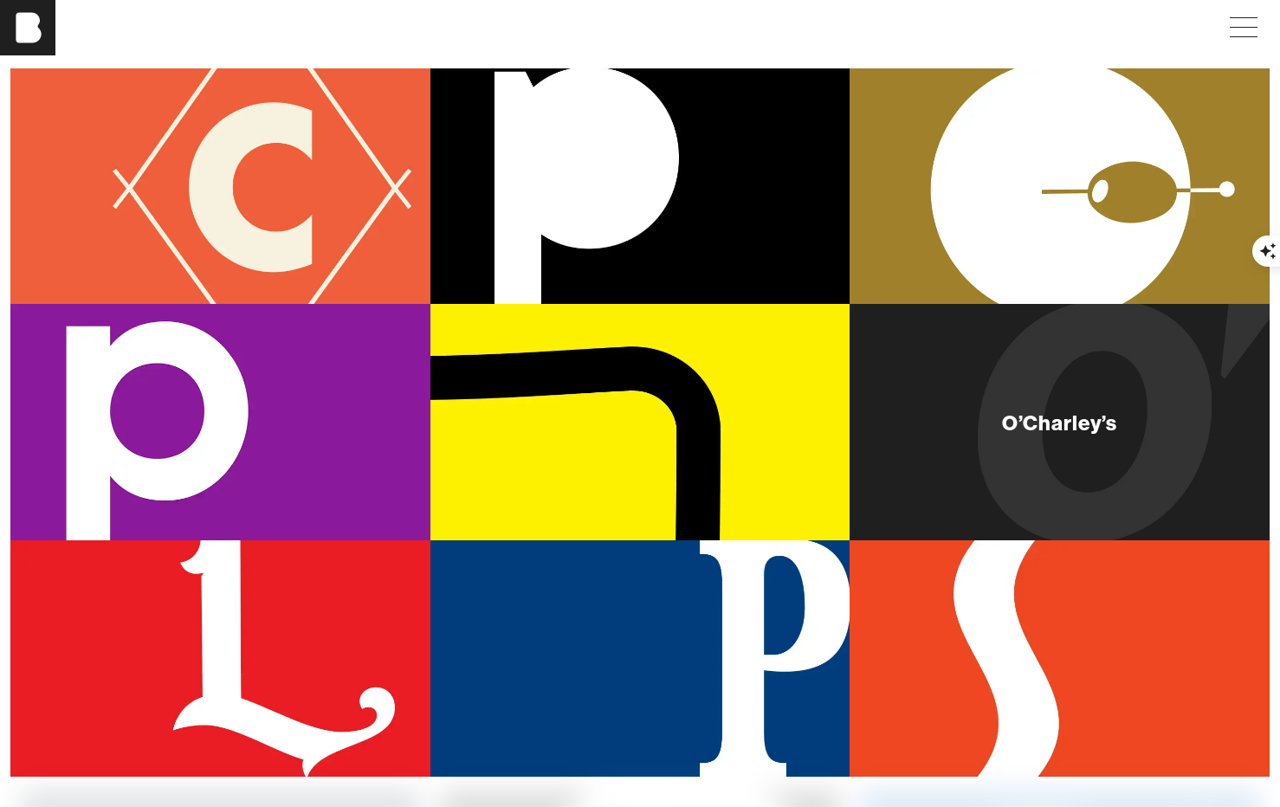
click at [987, 439] on div "O’Charley’s" at bounding box center [1060, 422] width 420 height 236
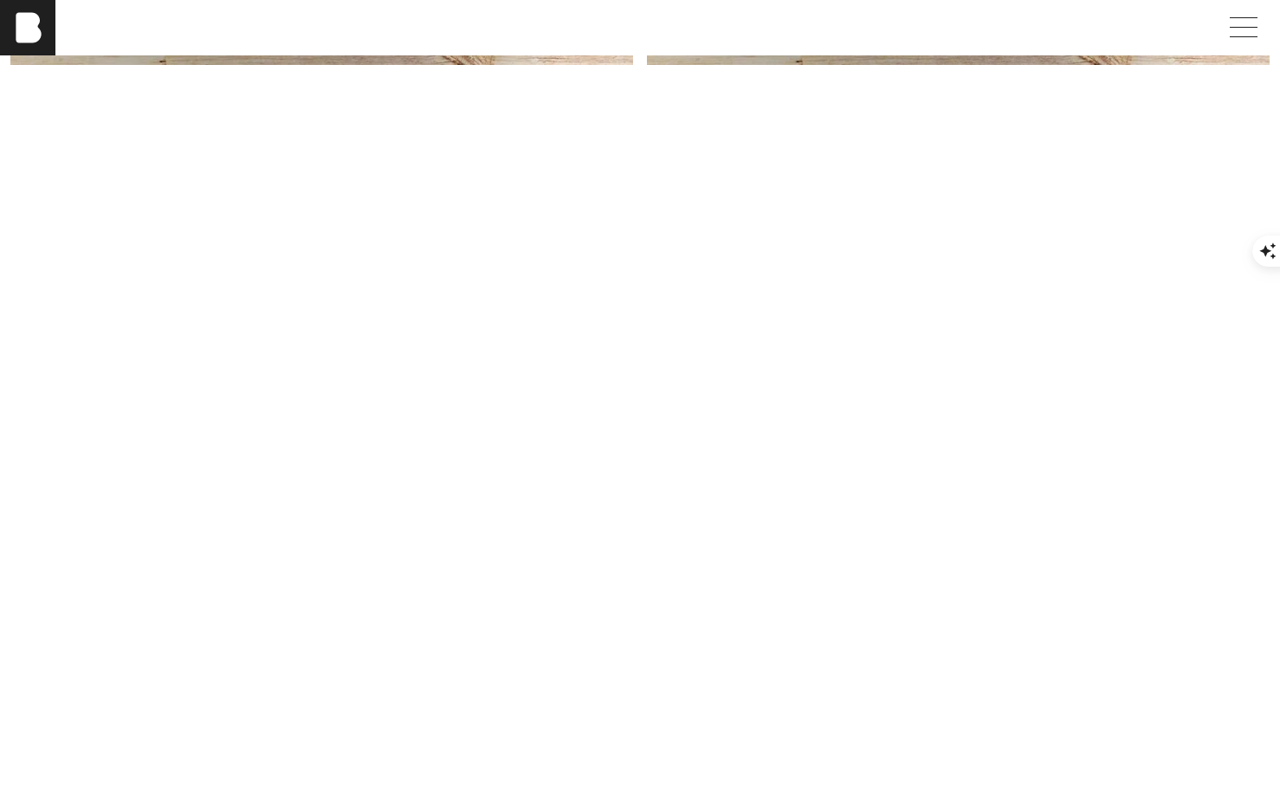
scroll to position [3671, 0]
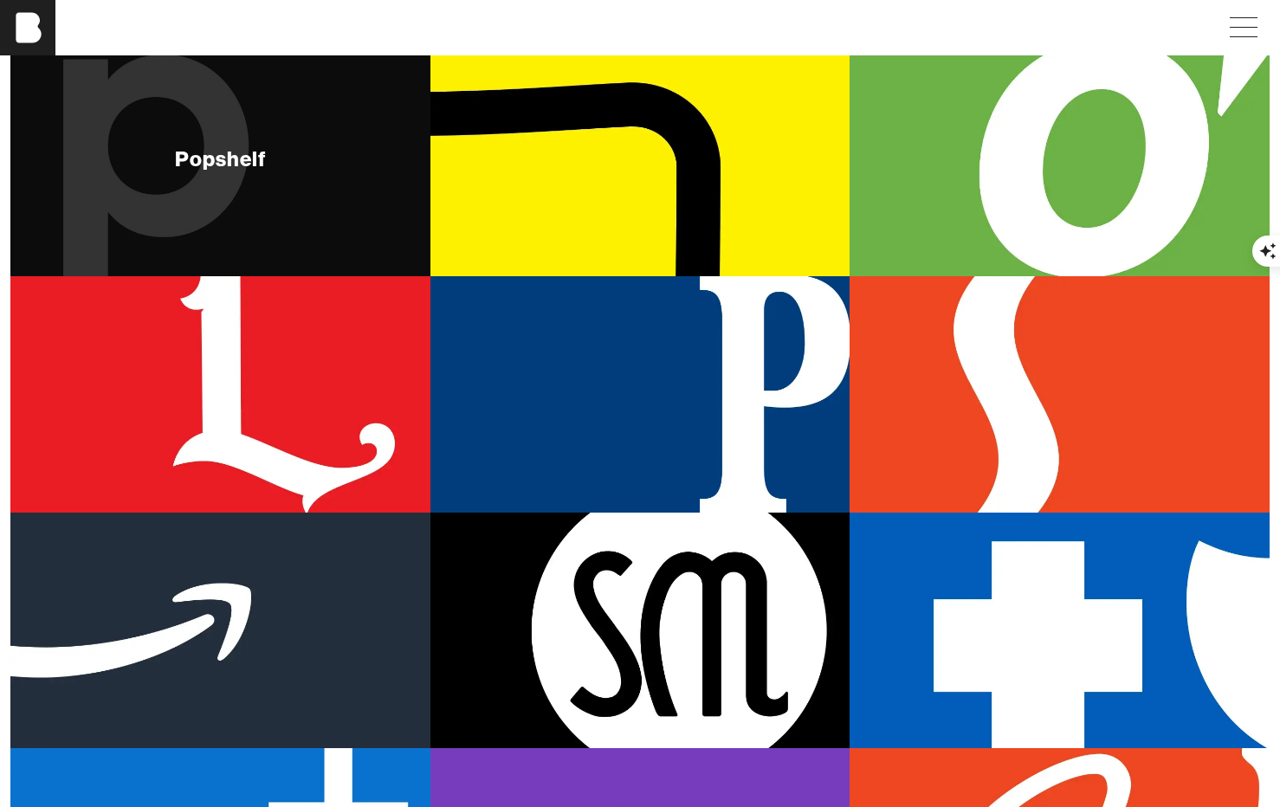
scroll to position [481, 0]
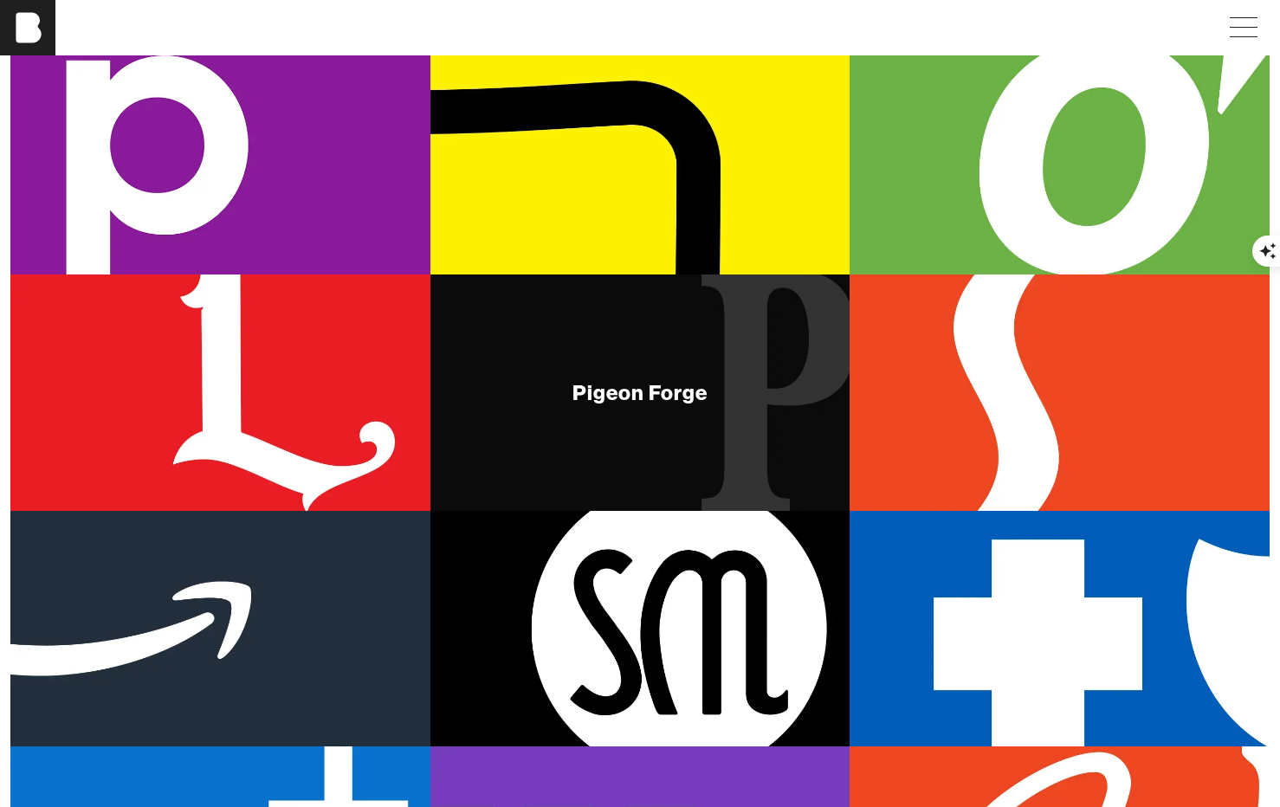
click at [696, 366] on div "Pigeon Forge" at bounding box center [641, 393] width 420 height 236
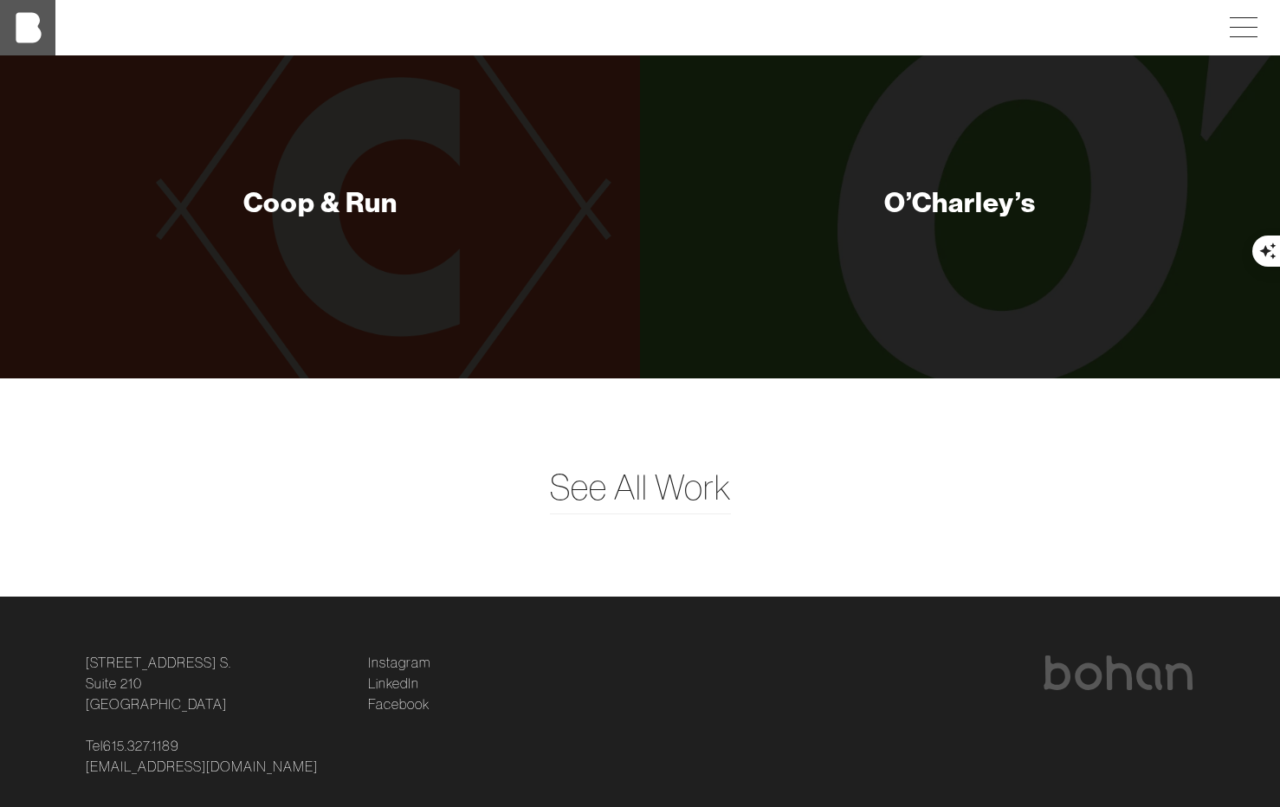
scroll to position [8107, 0]
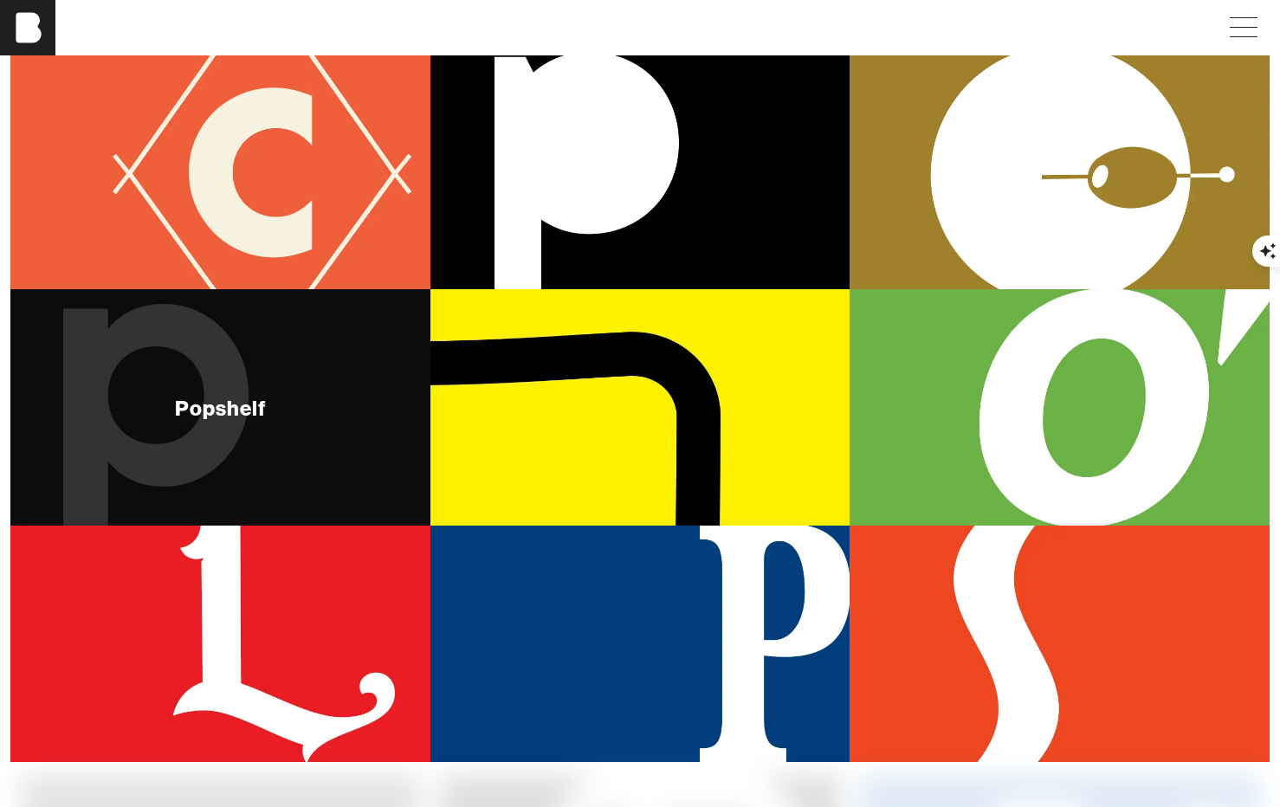
scroll to position [234, 0]
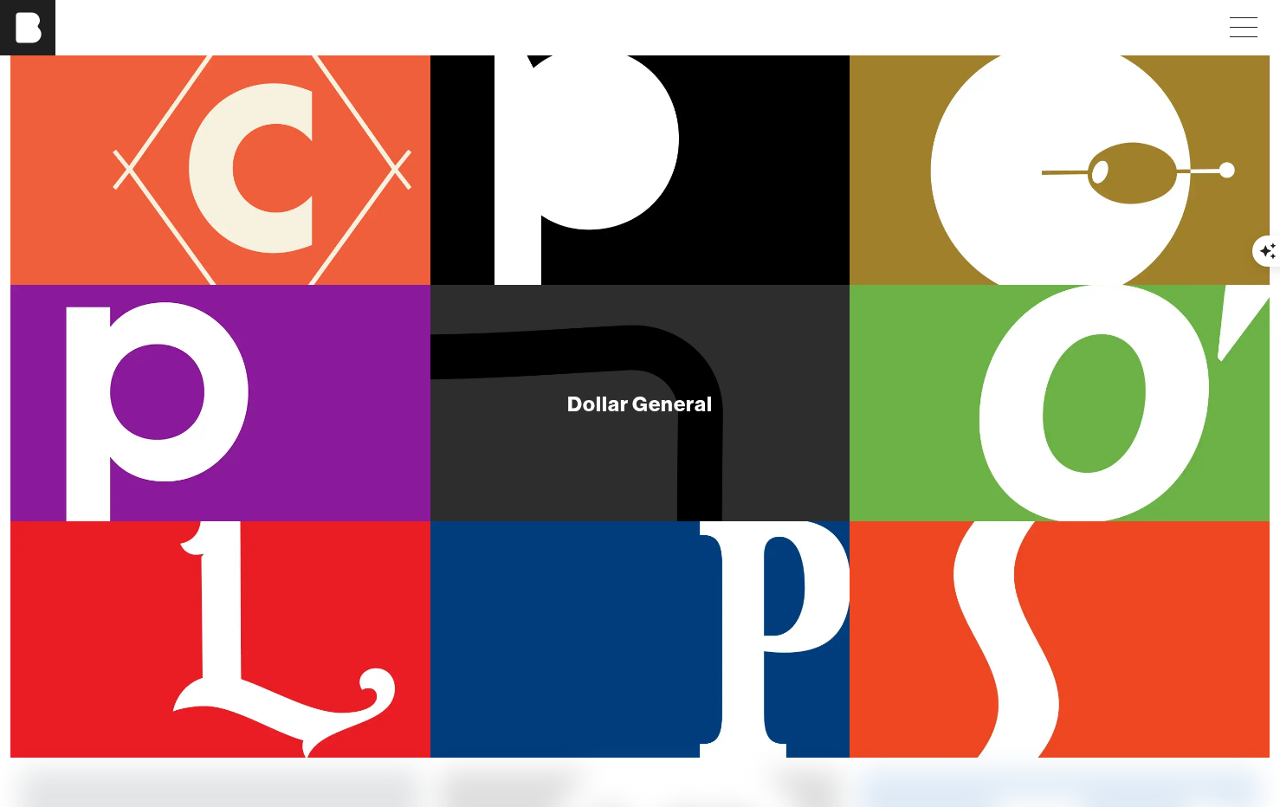
click at [722, 378] on div "Dollar General" at bounding box center [641, 403] width 420 height 236
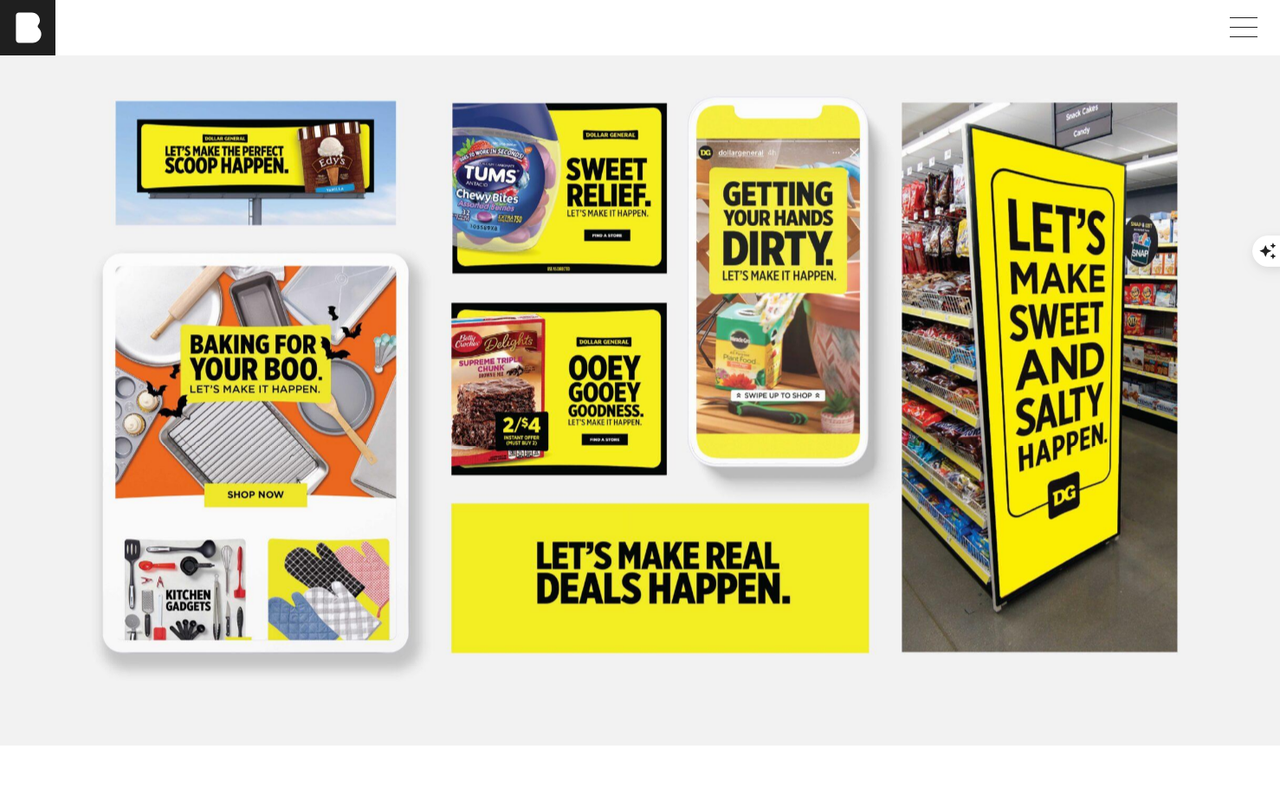
scroll to position [716, 0]
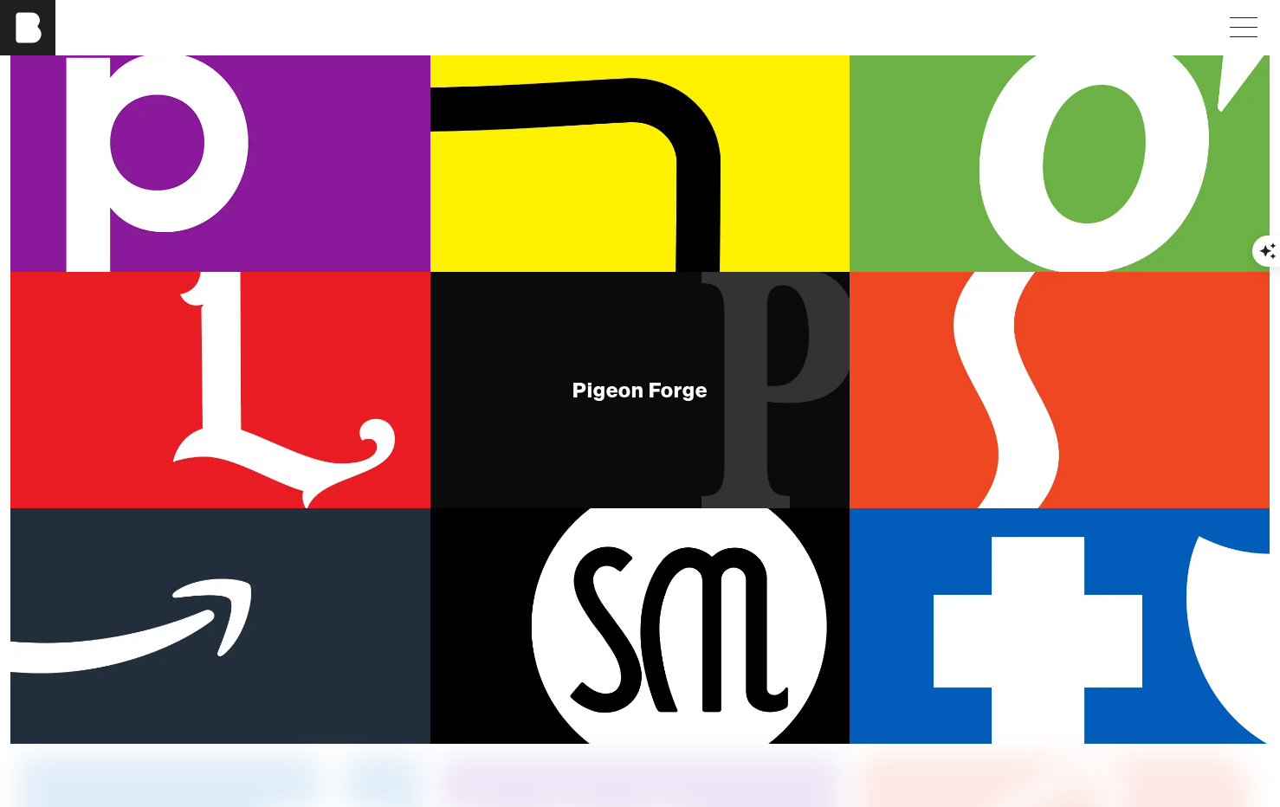
scroll to position [490, 0]
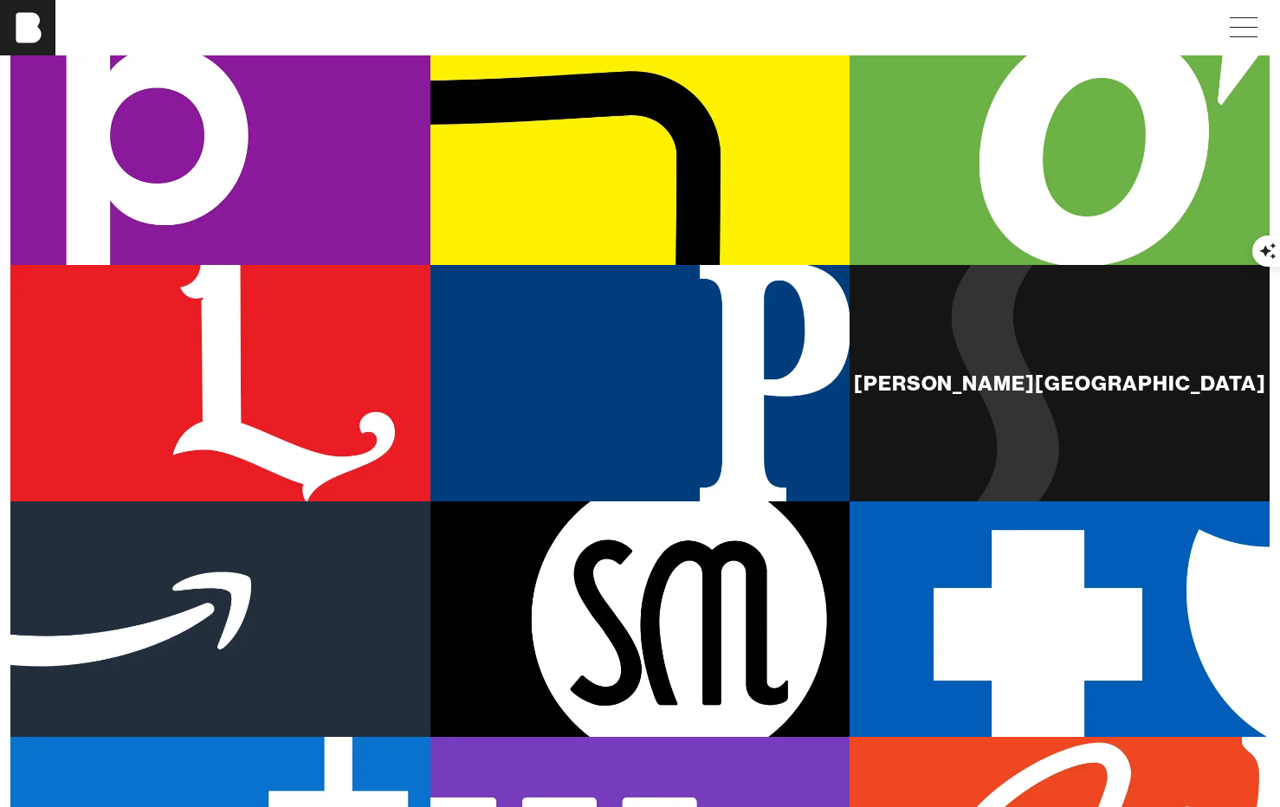
click at [983, 395] on div "[PERSON_NAME][GEOGRAPHIC_DATA]" at bounding box center [1060, 383] width 420 height 236
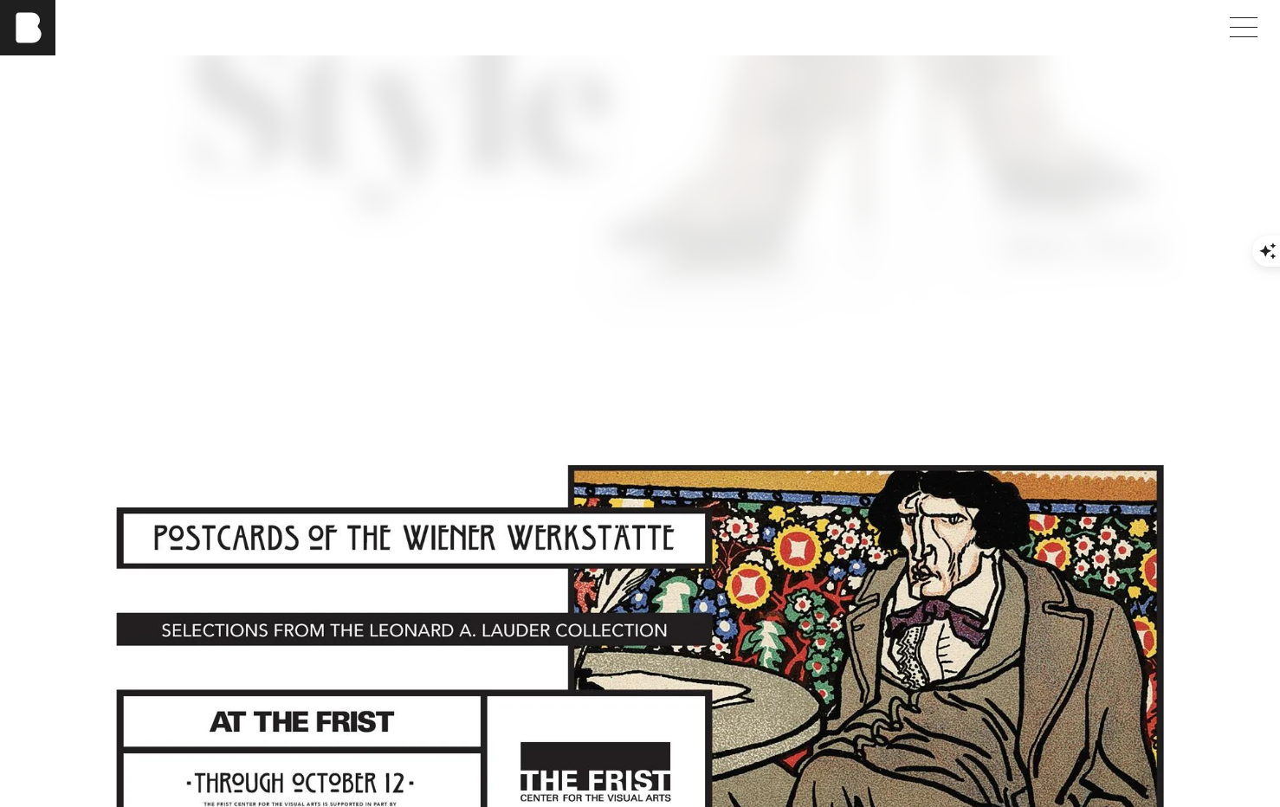
scroll to position [6542, 0]
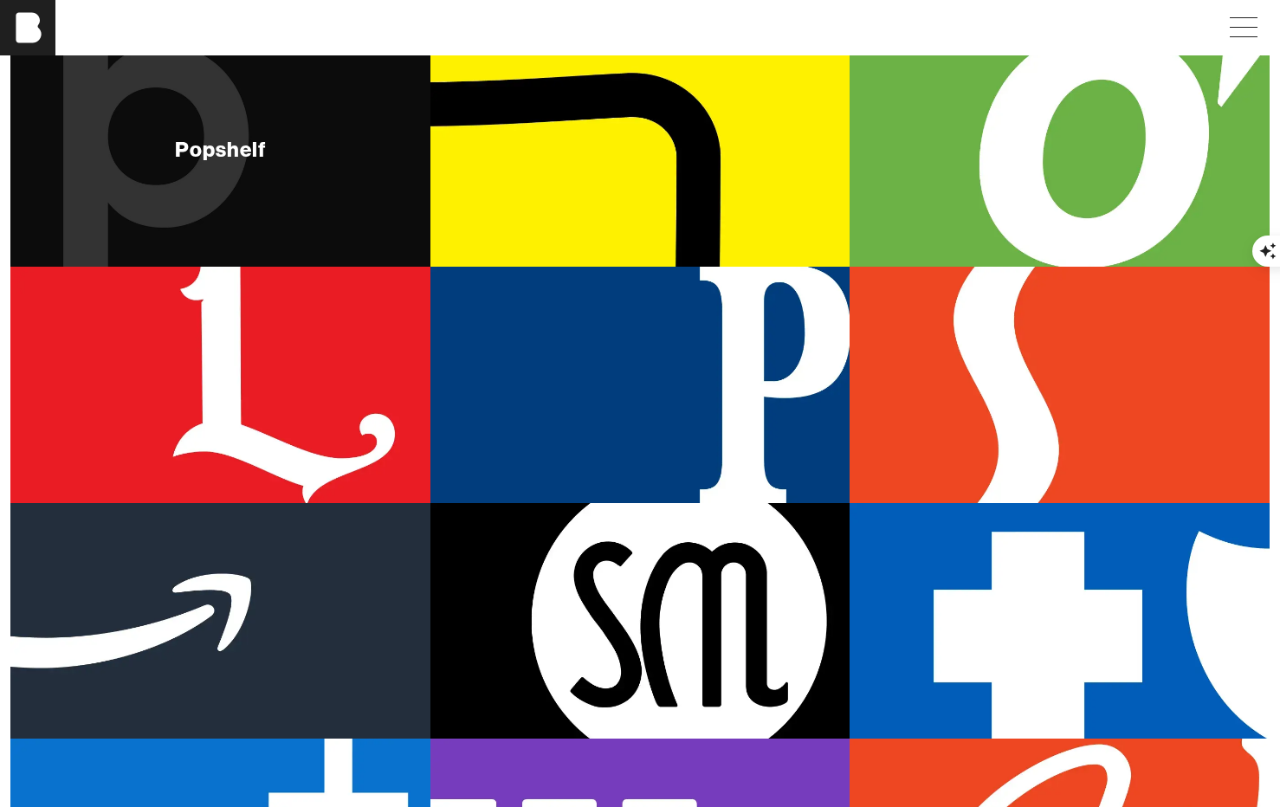
scroll to position [498, 0]
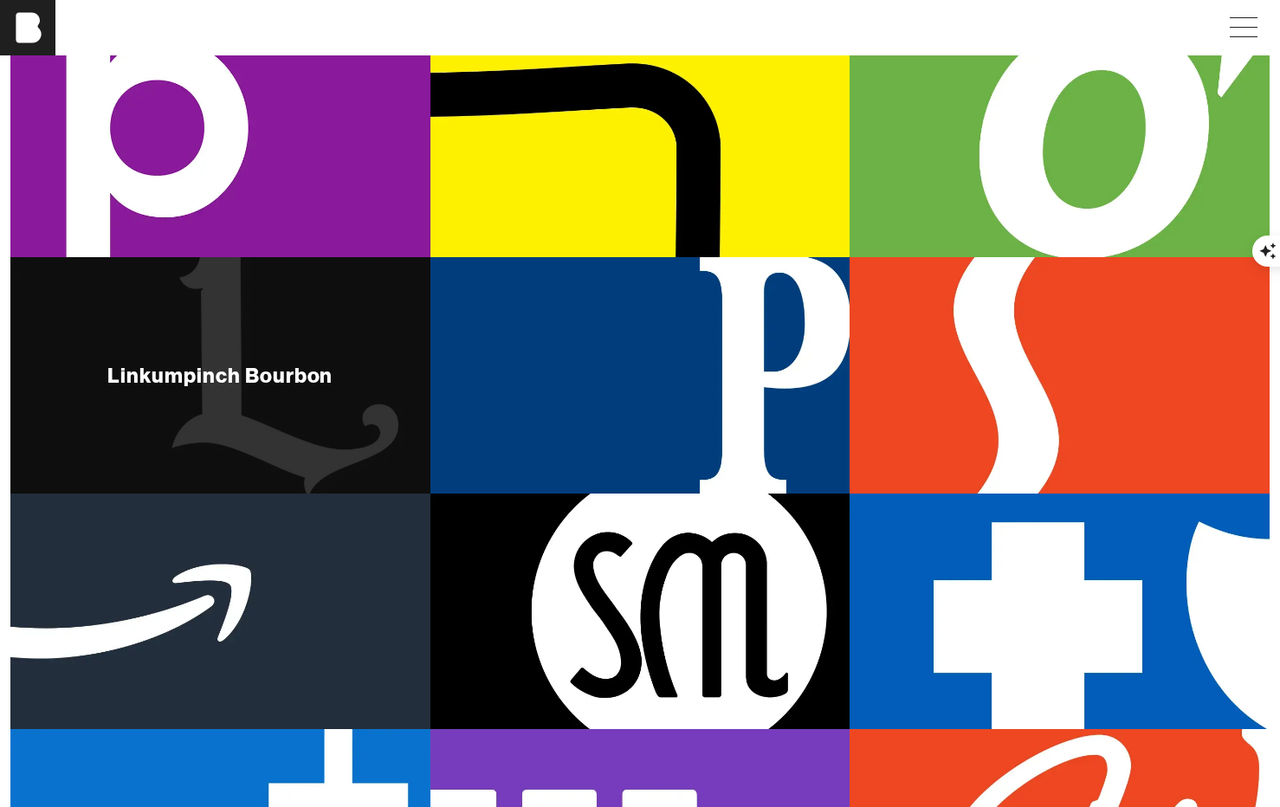
click at [343, 298] on div "Linkumpinch Bourbon" at bounding box center [220, 375] width 420 height 236
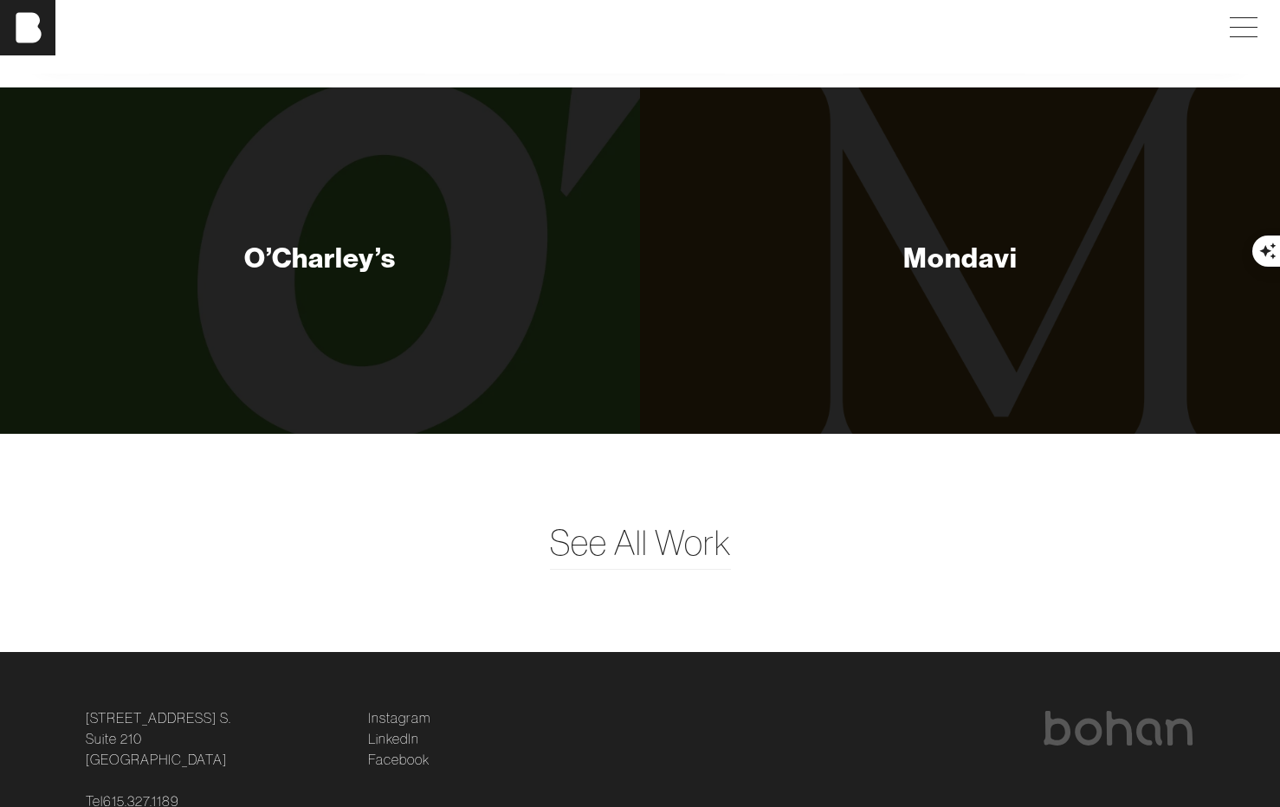
scroll to position [6654, 0]
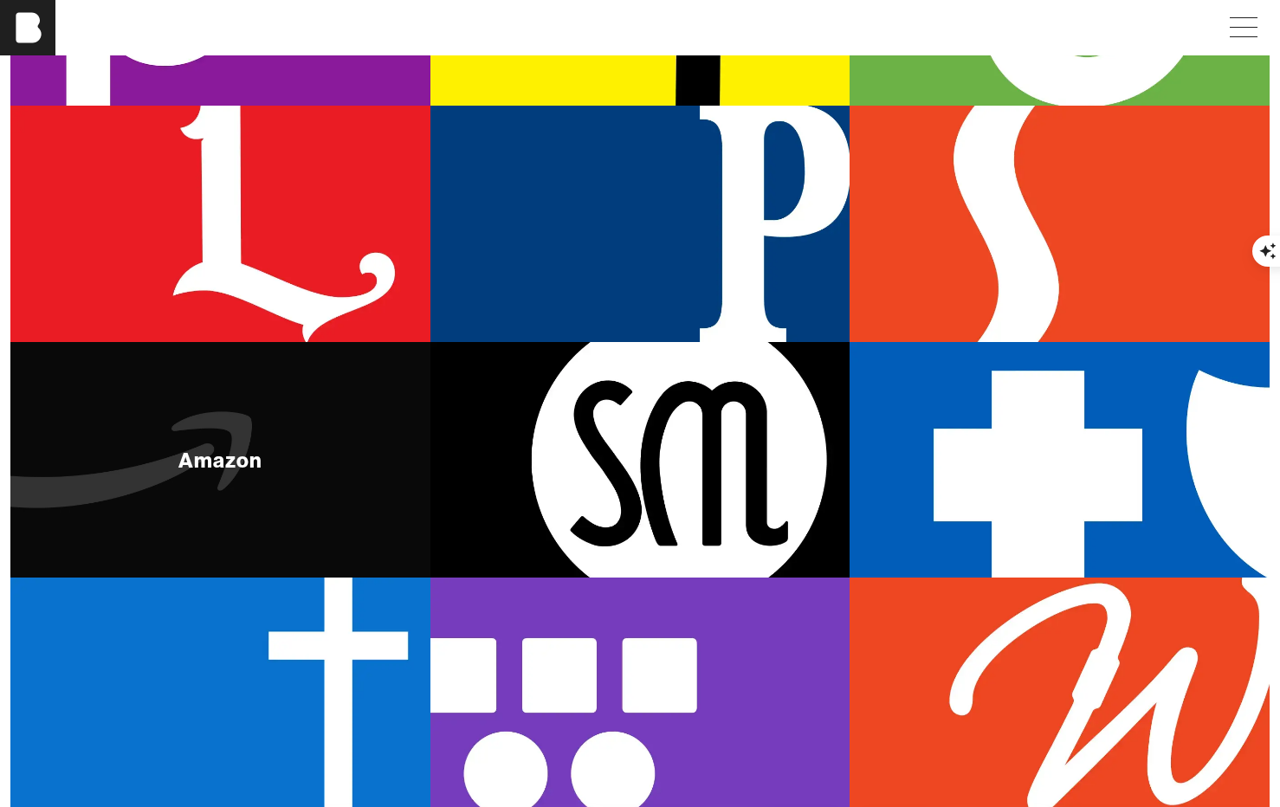
scroll to position [653, 0]
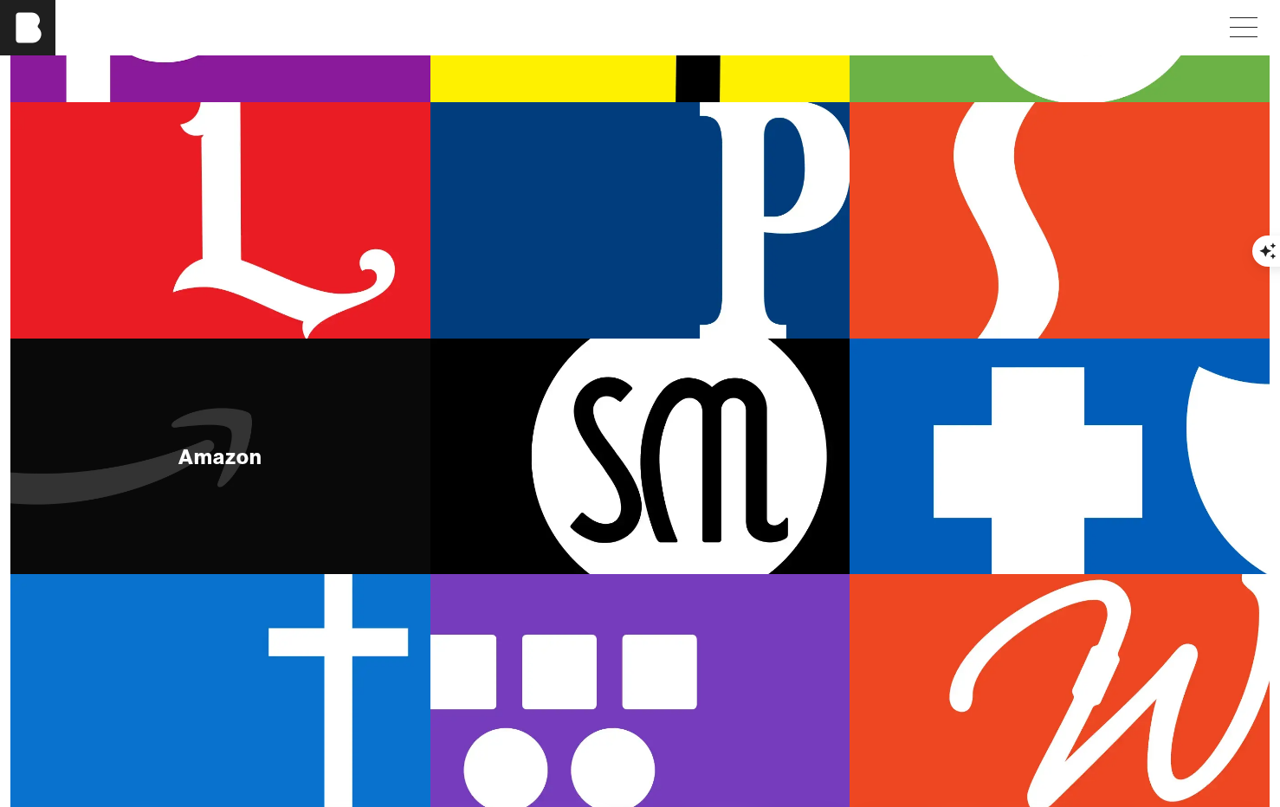
click at [295, 392] on div "Amazon" at bounding box center [220, 457] width 420 height 236
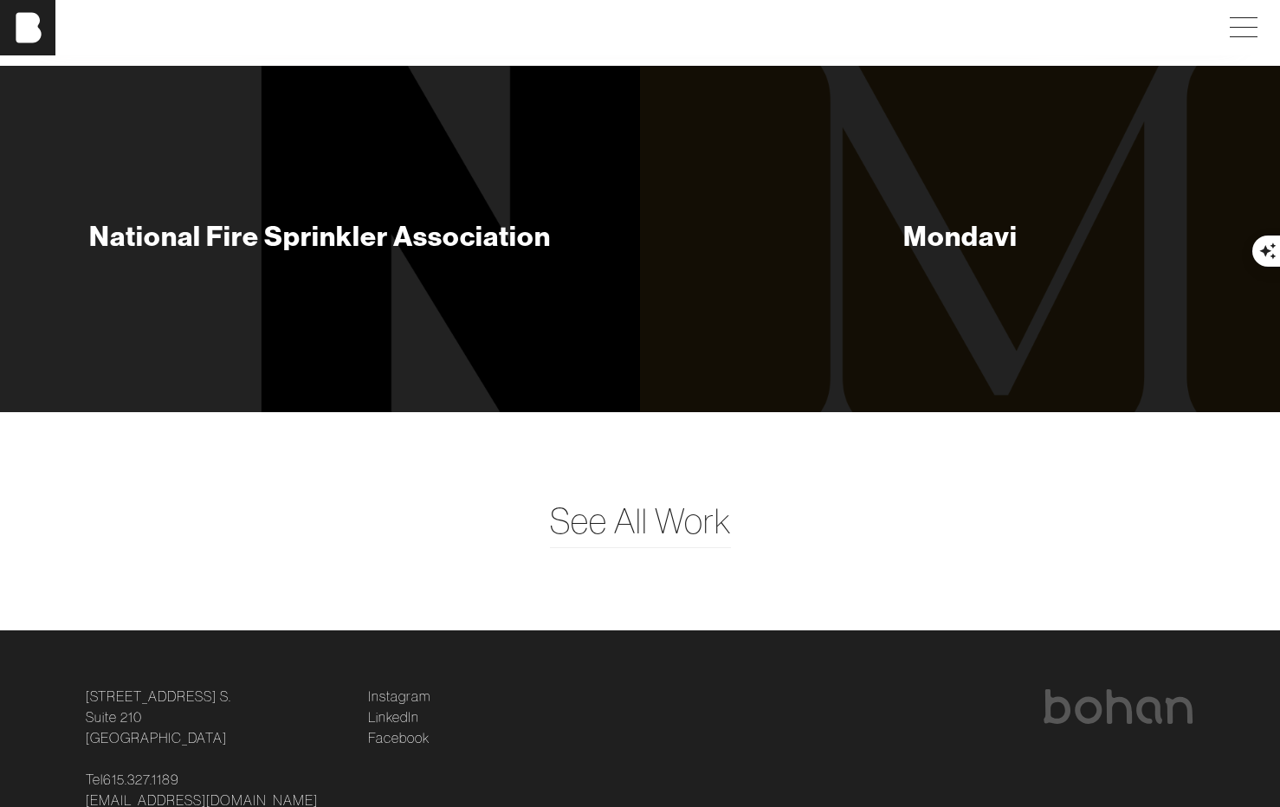
scroll to position [2709, 0]
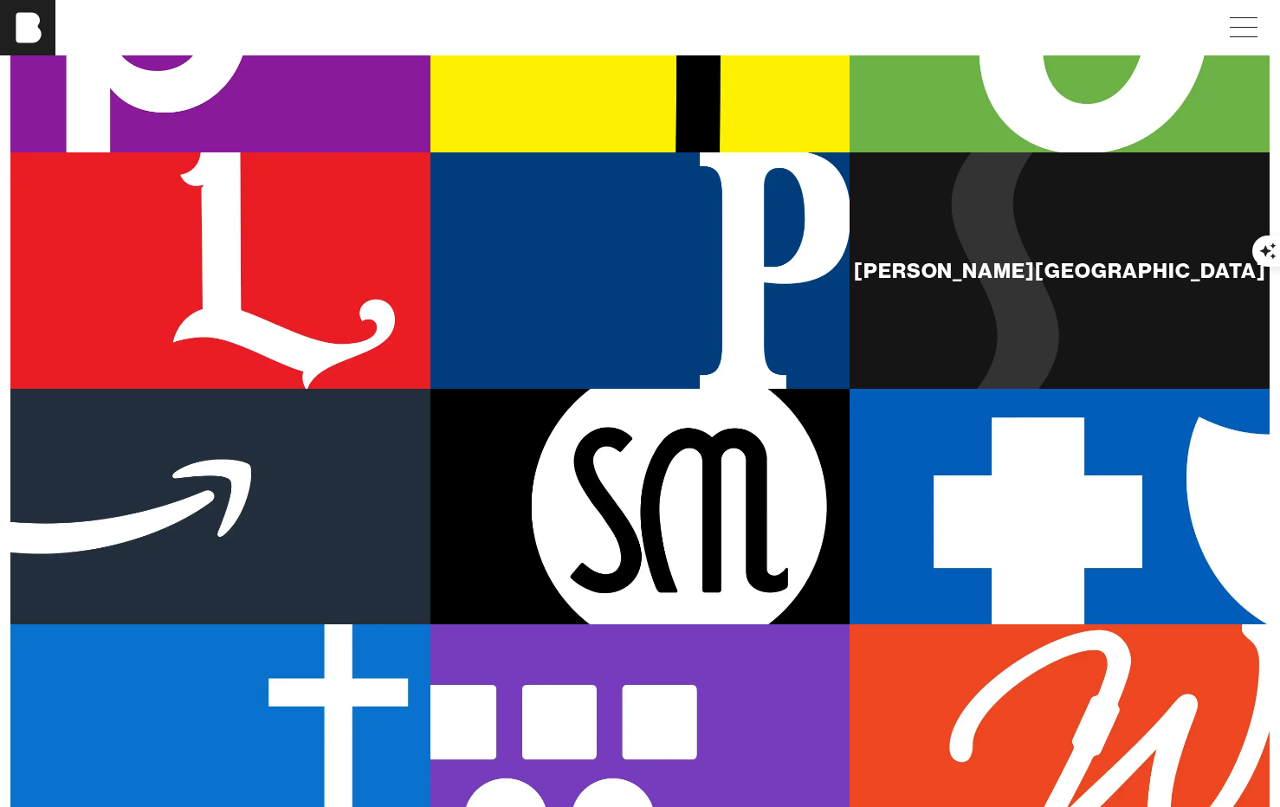
scroll to position [605, 0]
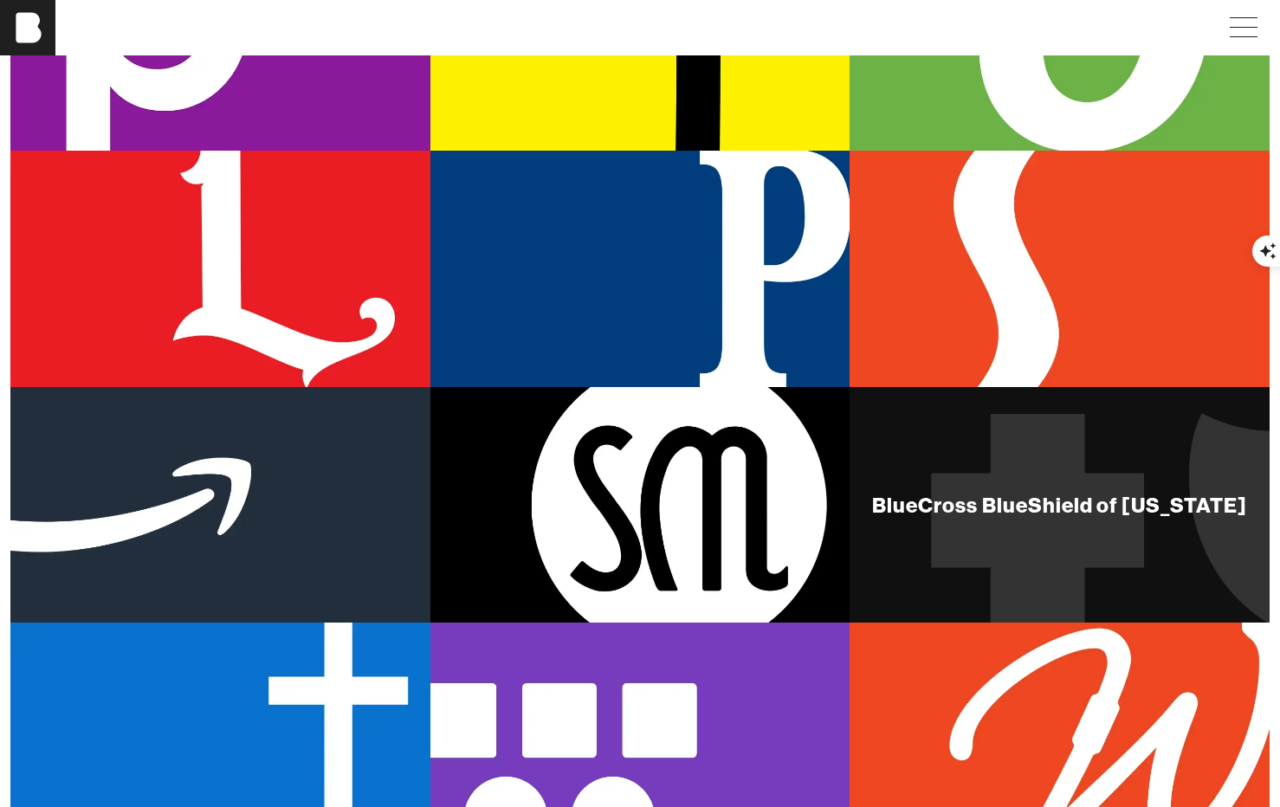
click at [975, 507] on div "BlueCross BlueShield of [US_STATE]" at bounding box center [1059, 505] width 375 height 21
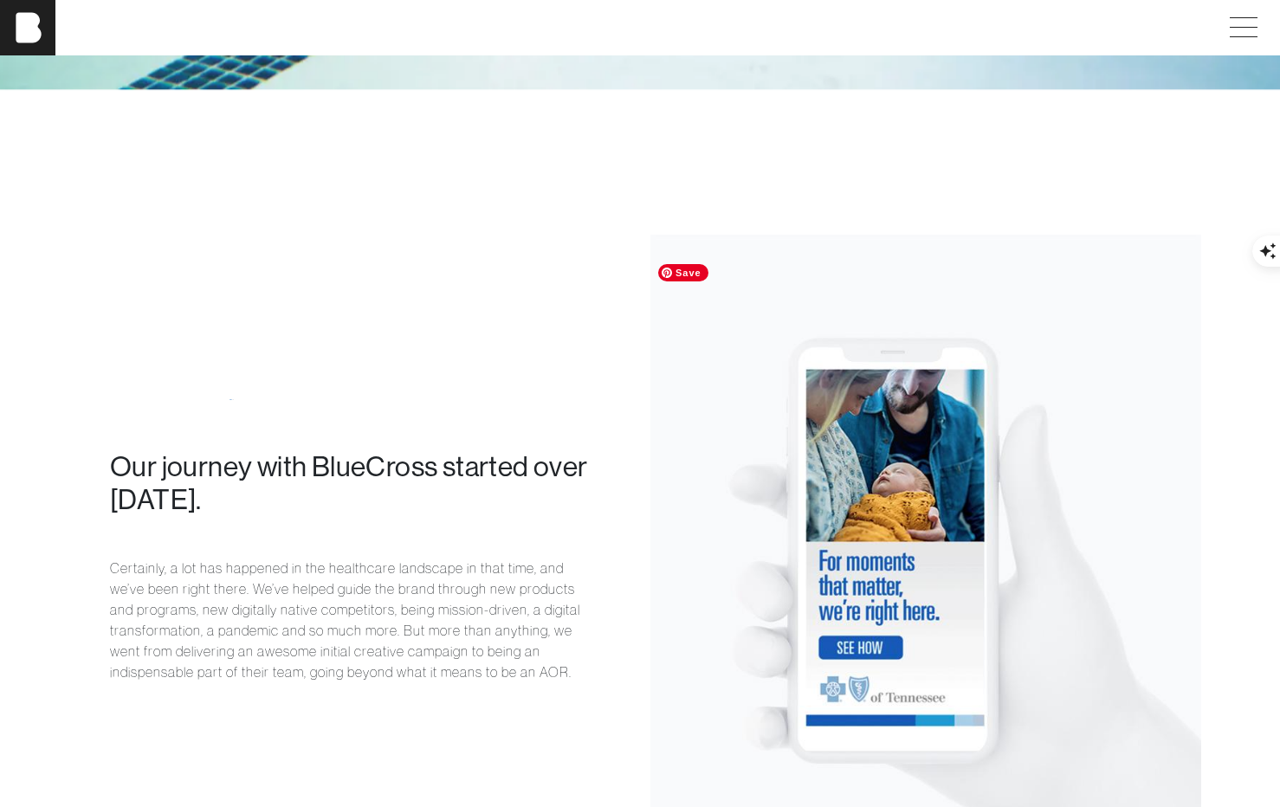
scroll to position [1154, 0]
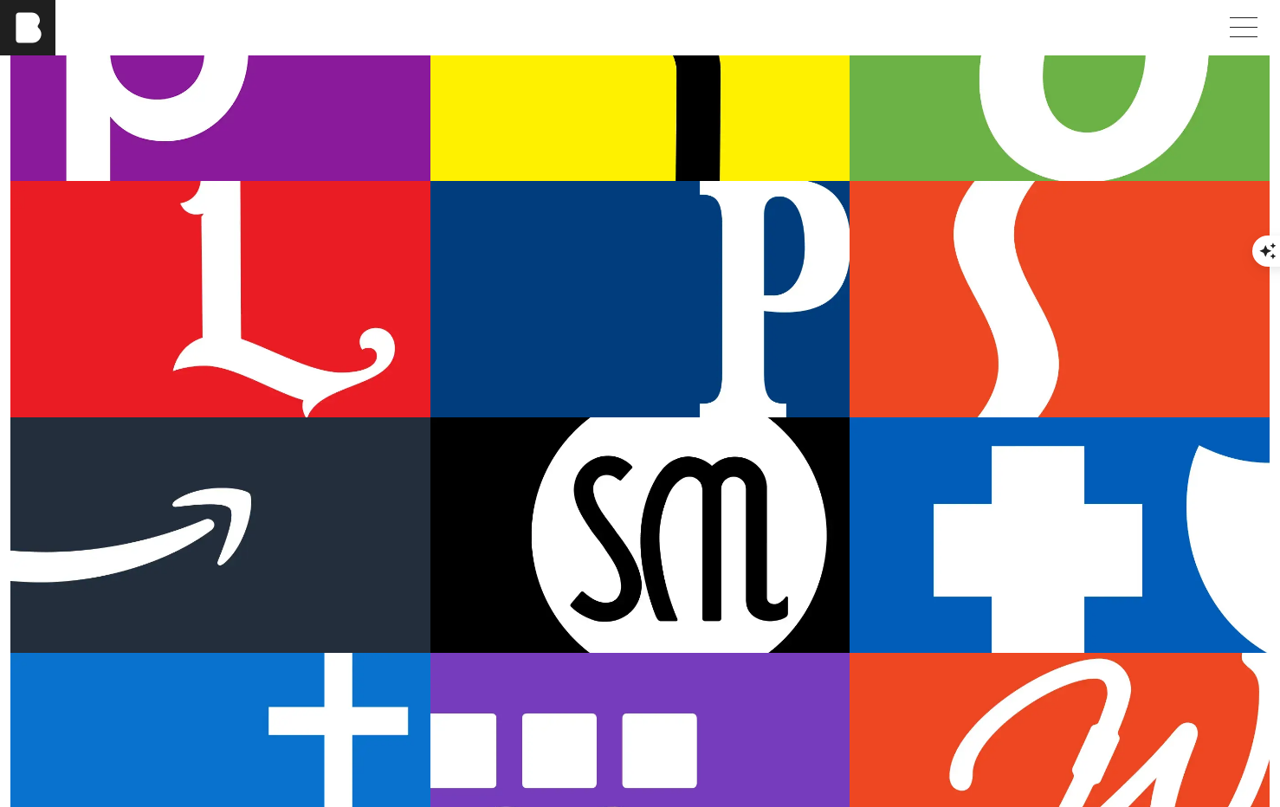
scroll to position [642, 0]
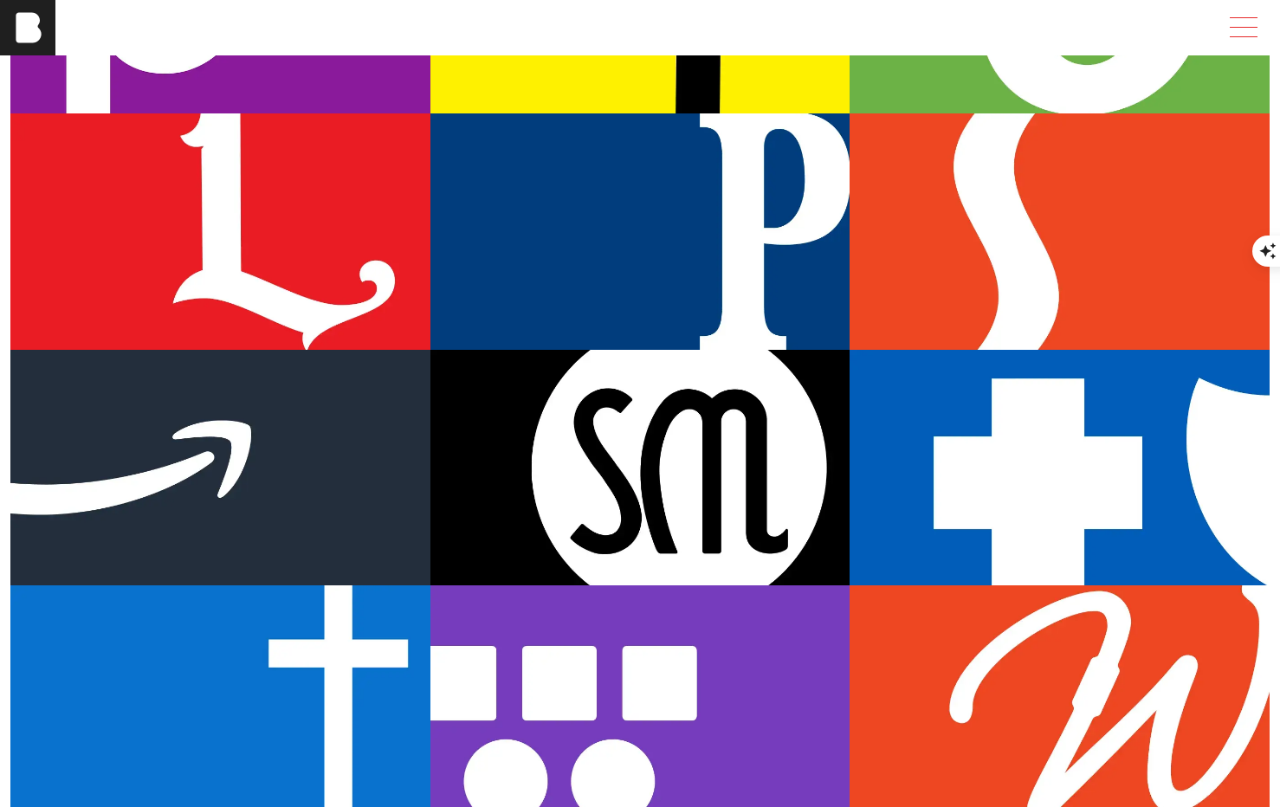
click at [1250, 24] on span at bounding box center [1240, 27] width 40 height 31
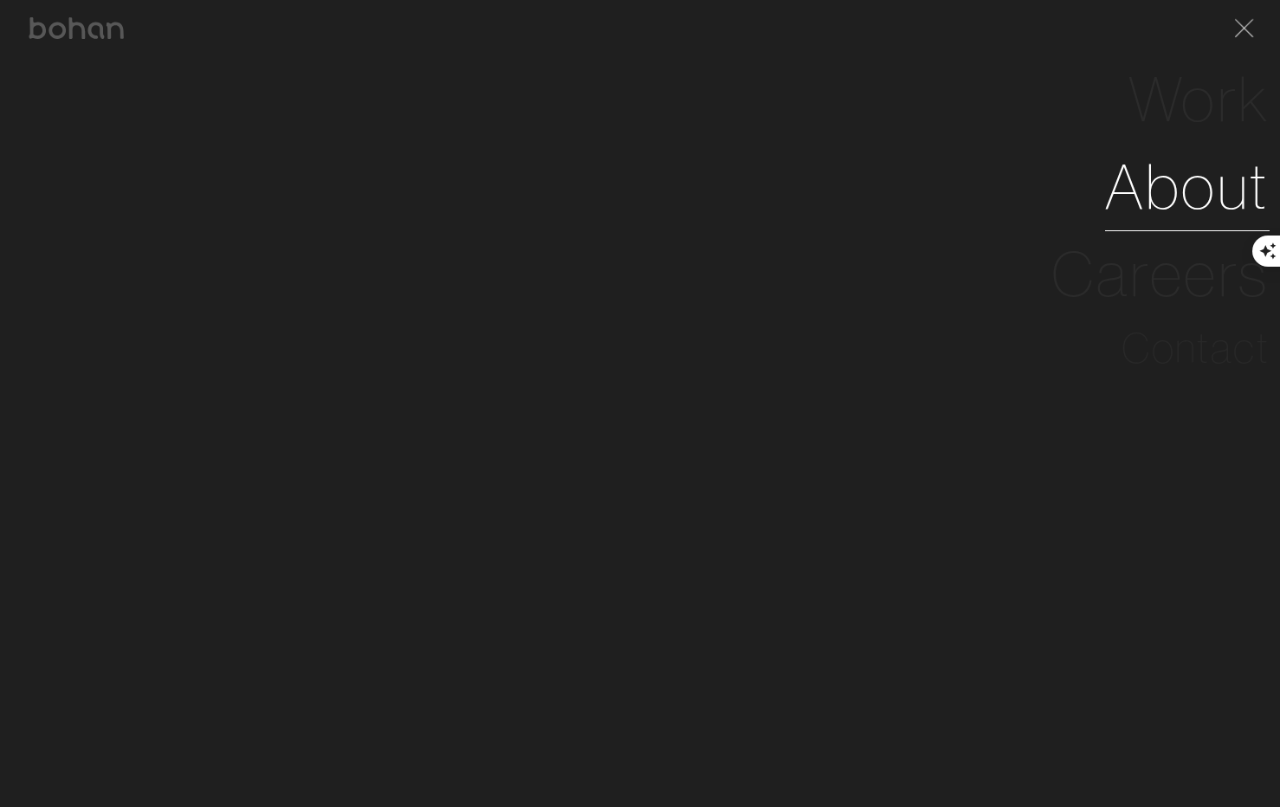
click at [1191, 187] on link "About" at bounding box center [1187, 186] width 165 height 87
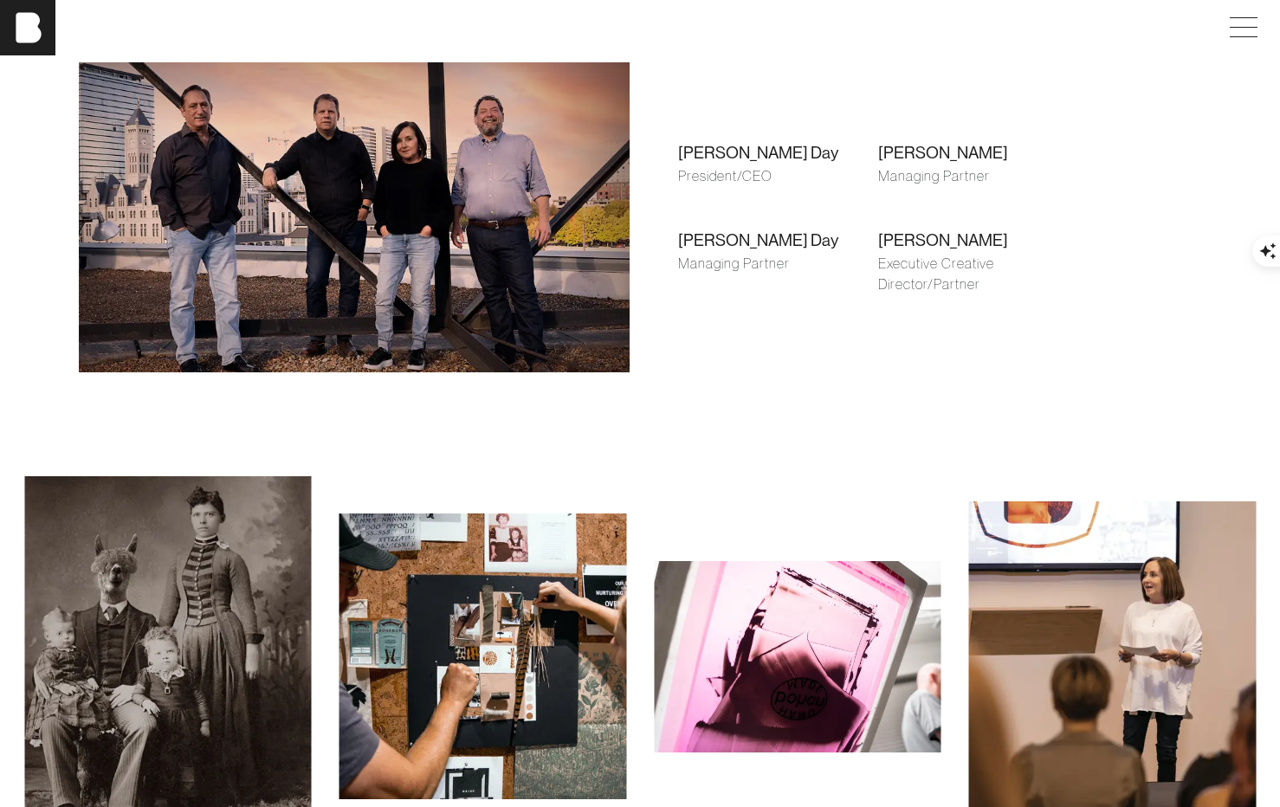
scroll to position [1302, 0]
